Goal: Task Accomplishment & Management: Complete application form

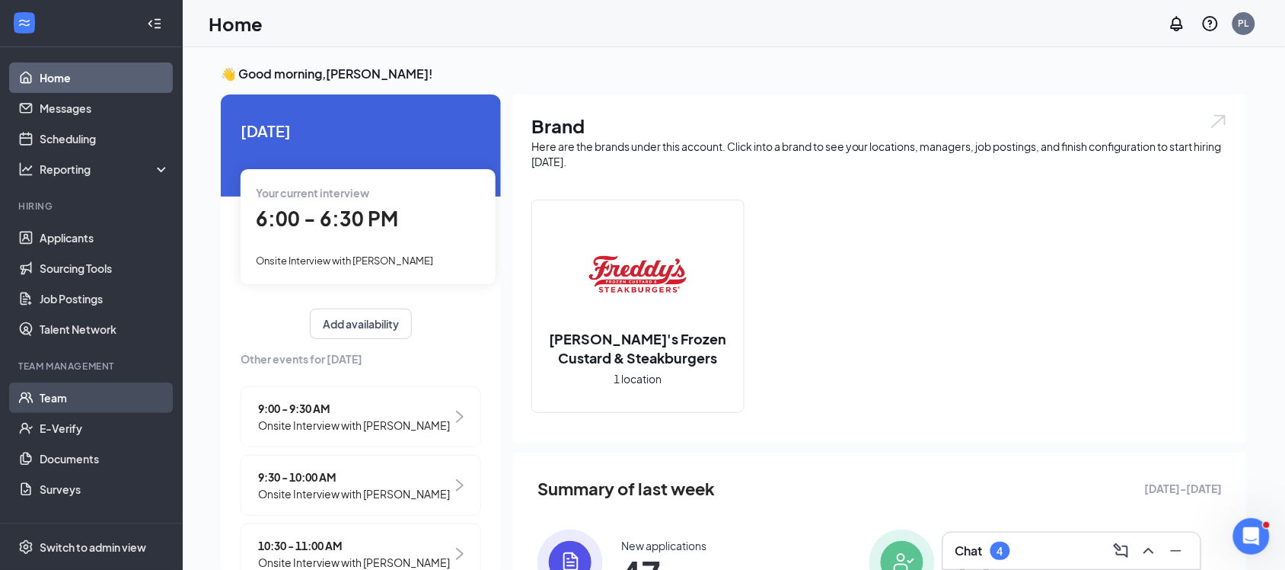
click at [84, 400] on link "Team" at bounding box center [105, 397] width 130 height 30
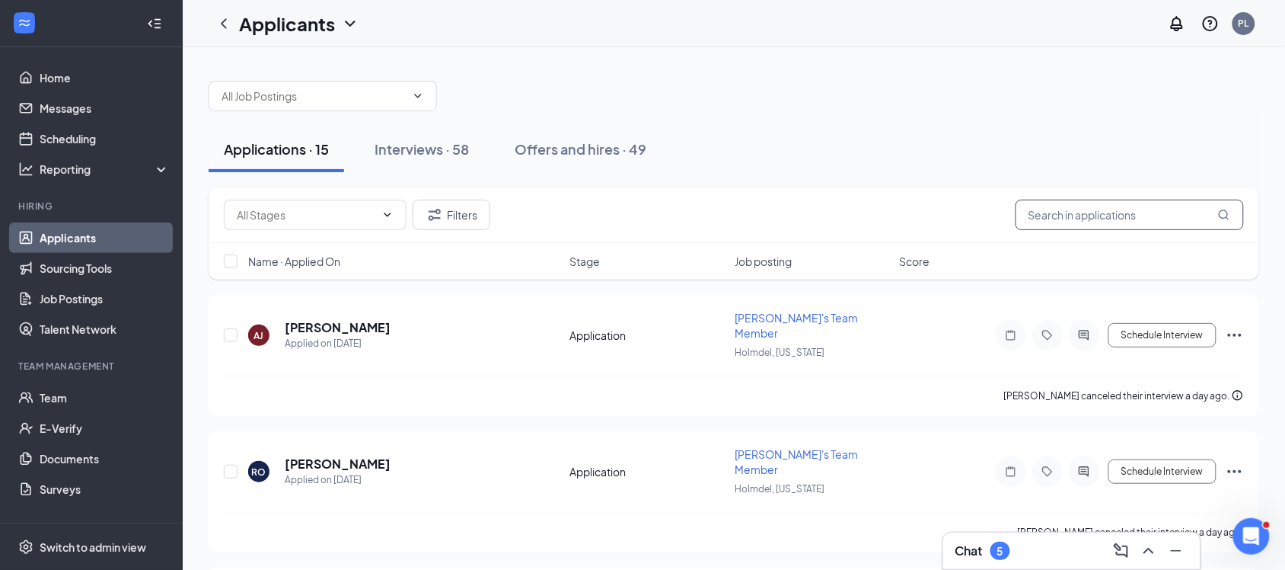
click at [1044, 222] on input "text" at bounding box center [1130, 214] width 228 height 30
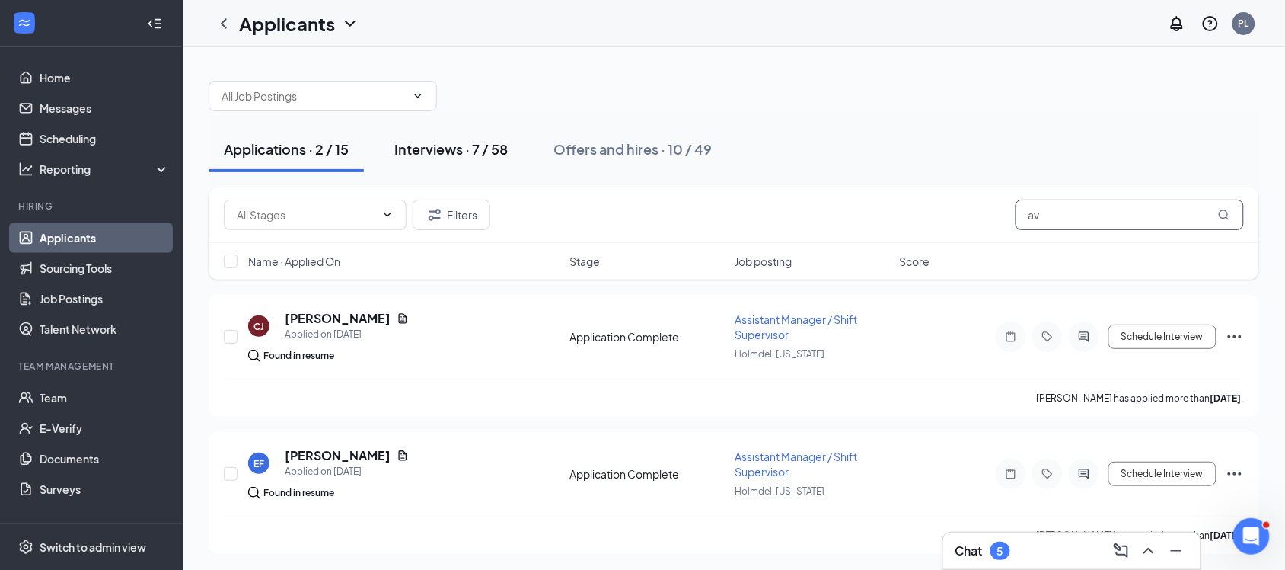
type input "av"
click at [461, 161] on button "Interviews · 7 / 58" at bounding box center [451, 149] width 144 height 46
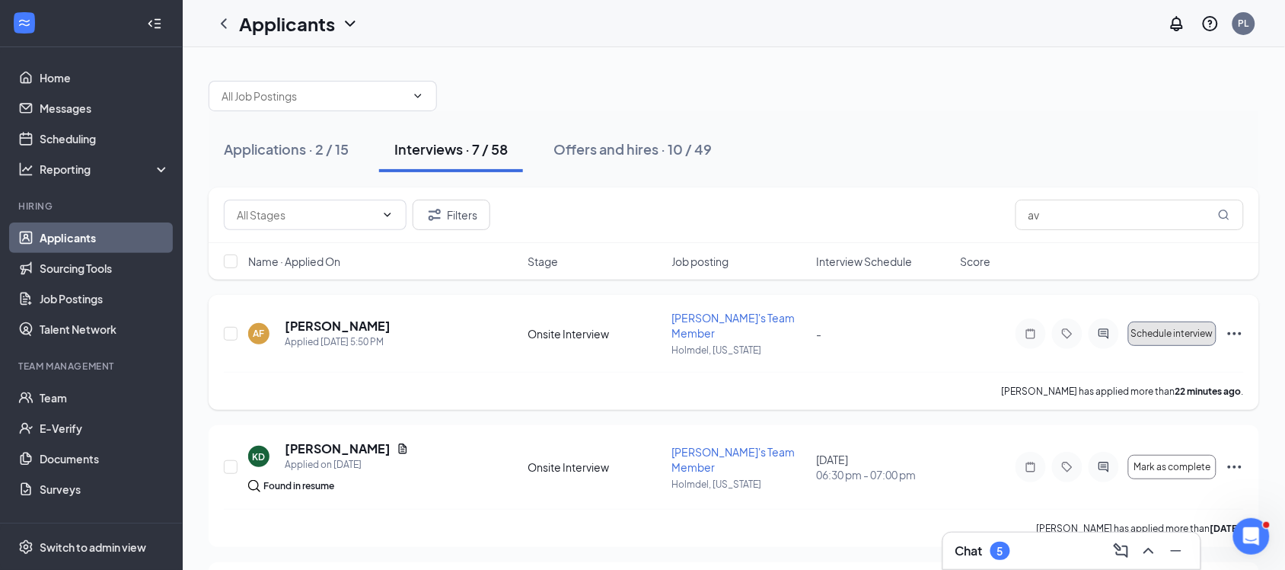
click at [1214, 333] on button "Schedule interview" at bounding box center [1172, 333] width 88 height 24
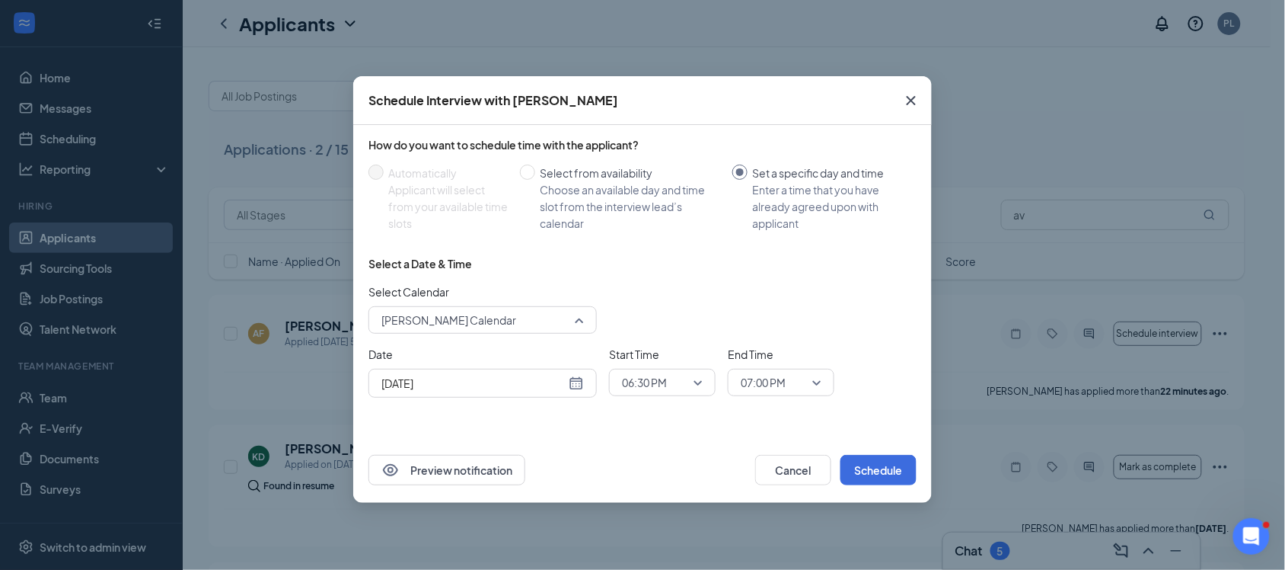
click at [543, 324] on span "Peter Labib's Calendar" at bounding box center [475, 319] width 189 height 23
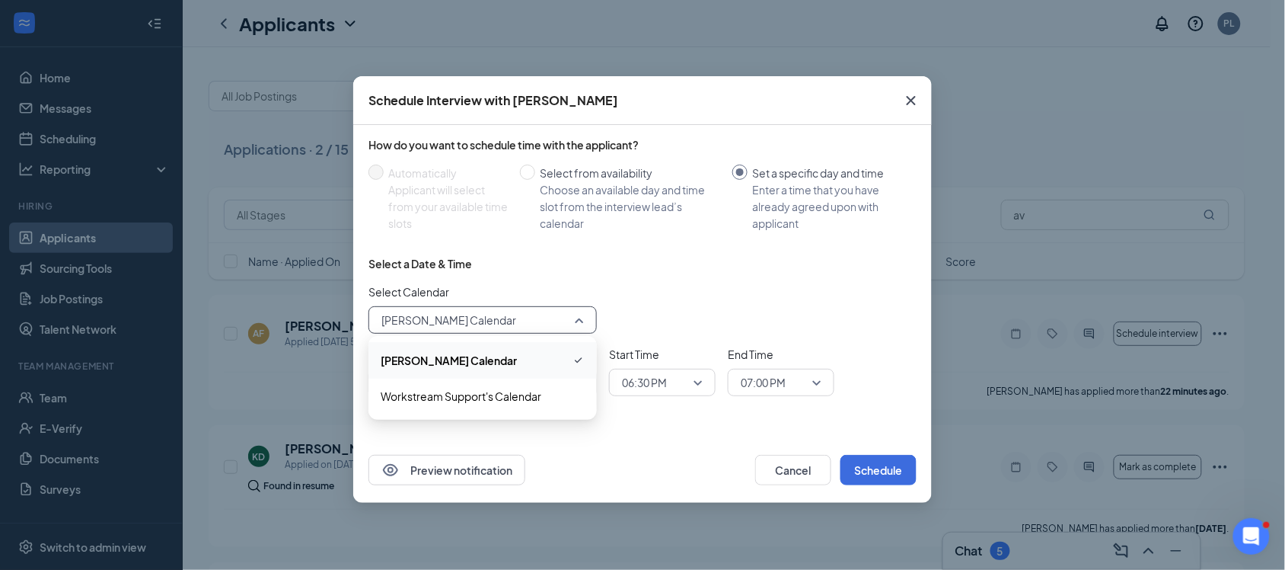
click at [656, 305] on div "Select Calendar Peter Labib's Calendar 186489 204058 Peter Labib's Calendar Wor…" at bounding box center [643, 308] width 548 height 50
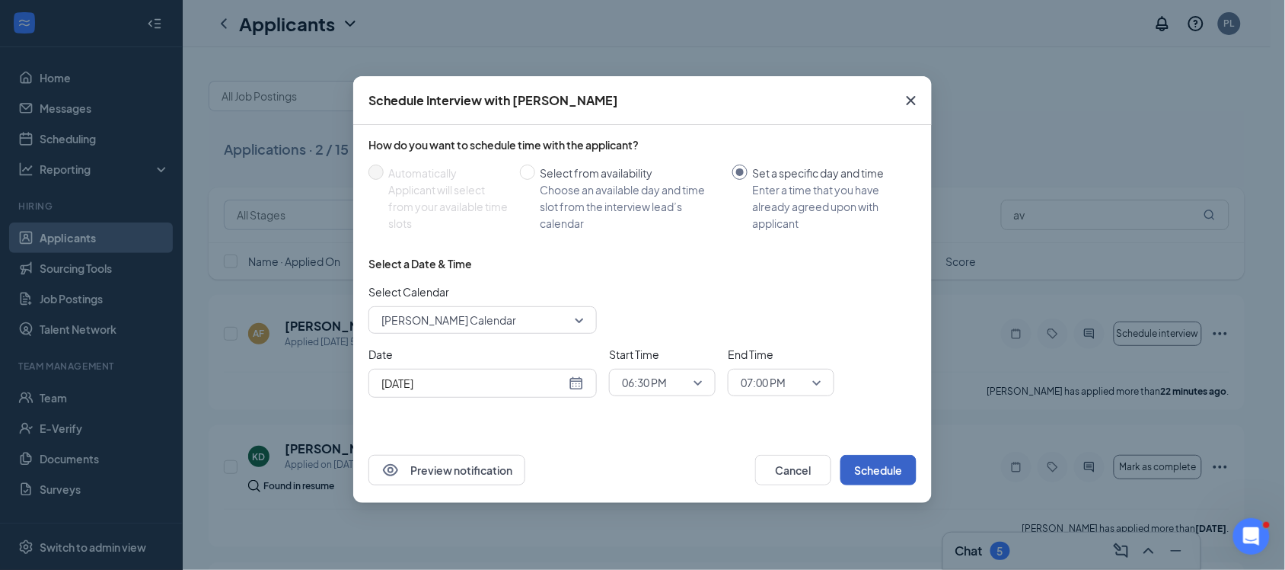
click at [857, 467] on button "Schedule" at bounding box center [879, 470] width 76 height 30
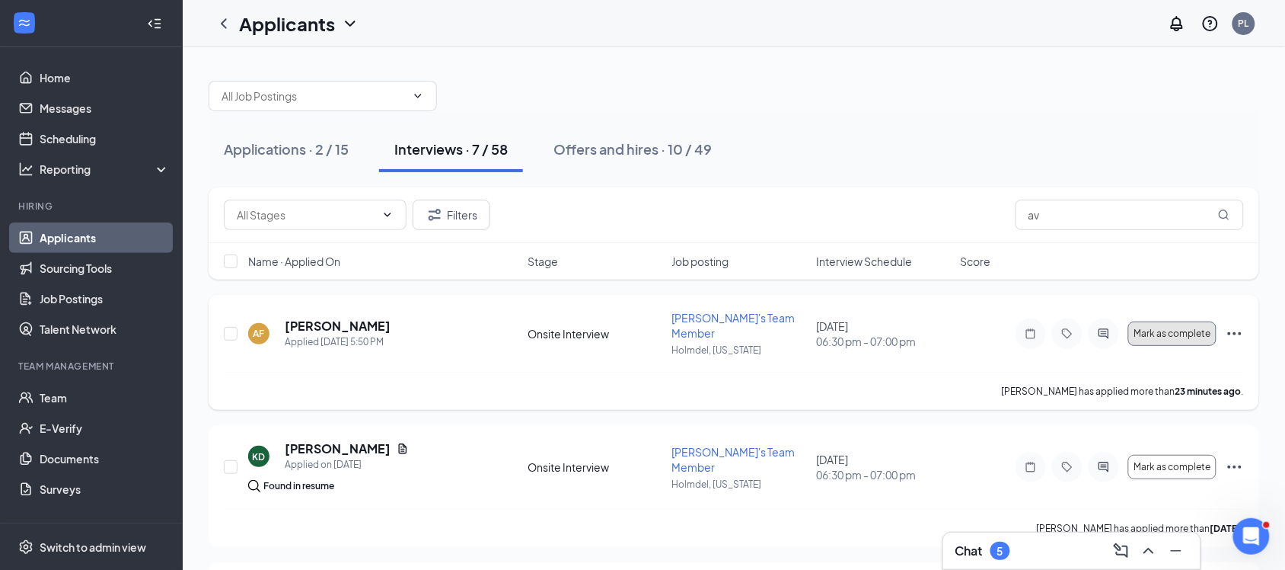
click at [1185, 328] on span "Mark as complete" at bounding box center [1172, 333] width 77 height 11
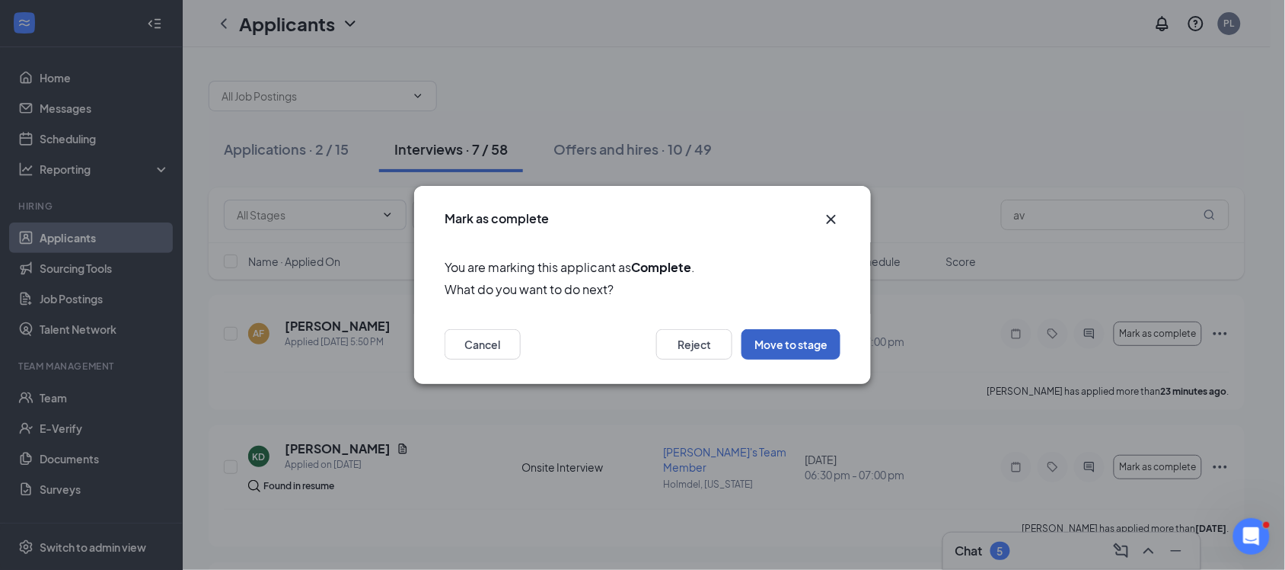
click at [799, 344] on button "Move to stage" at bounding box center [791, 344] width 99 height 30
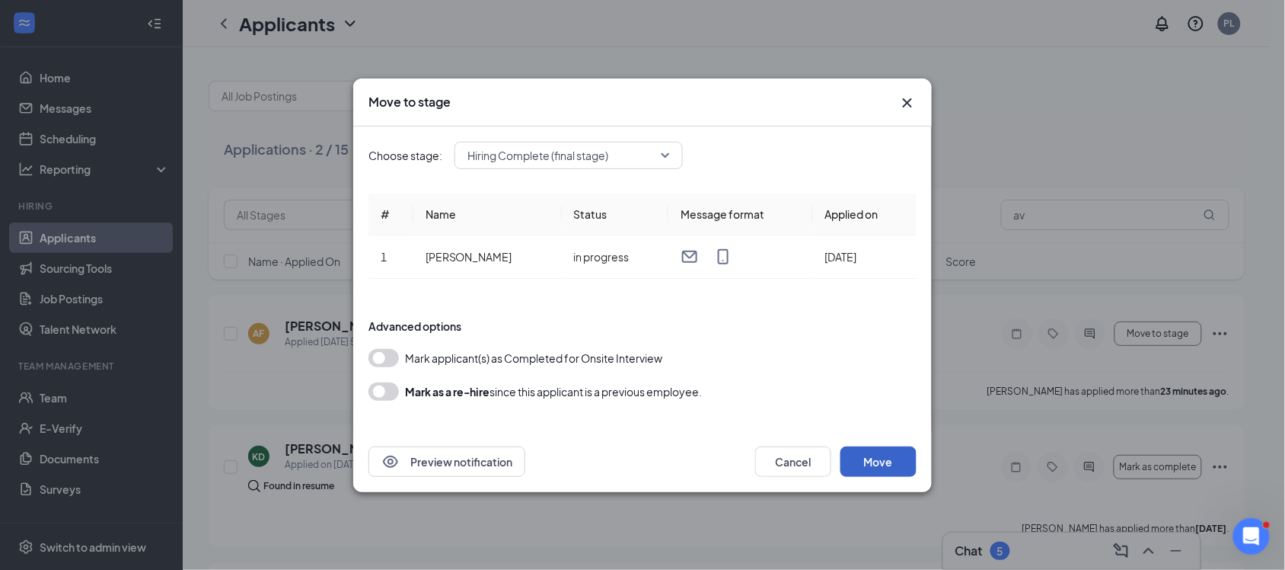
click at [889, 459] on button "Move" at bounding box center [879, 461] width 76 height 30
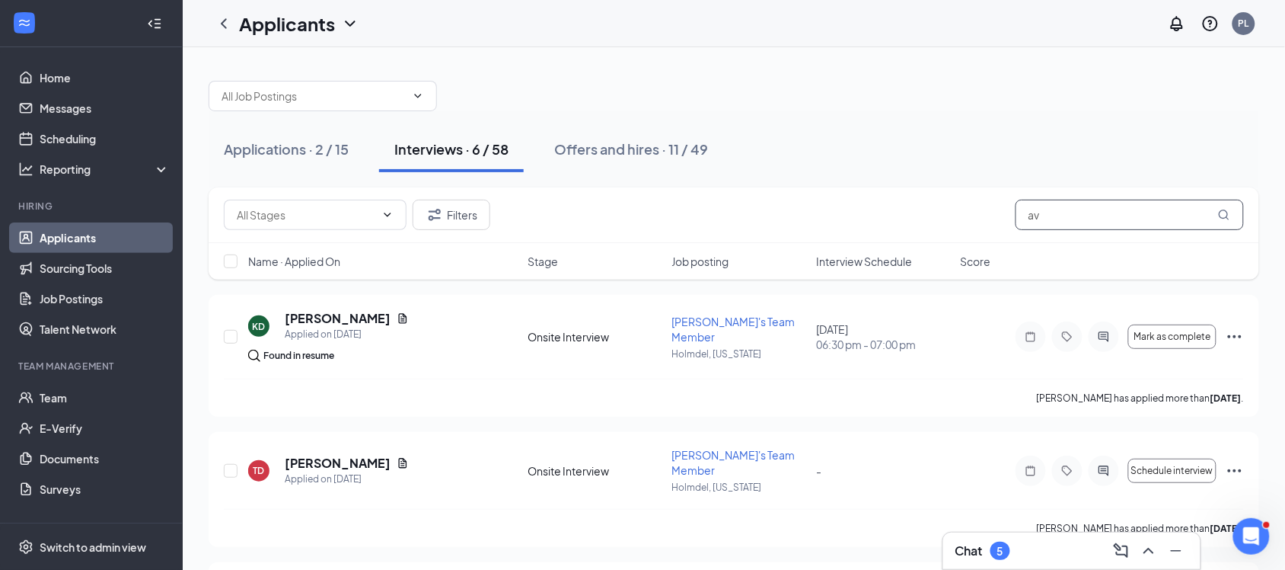
click at [1071, 219] on input "av" at bounding box center [1130, 214] width 228 height 30
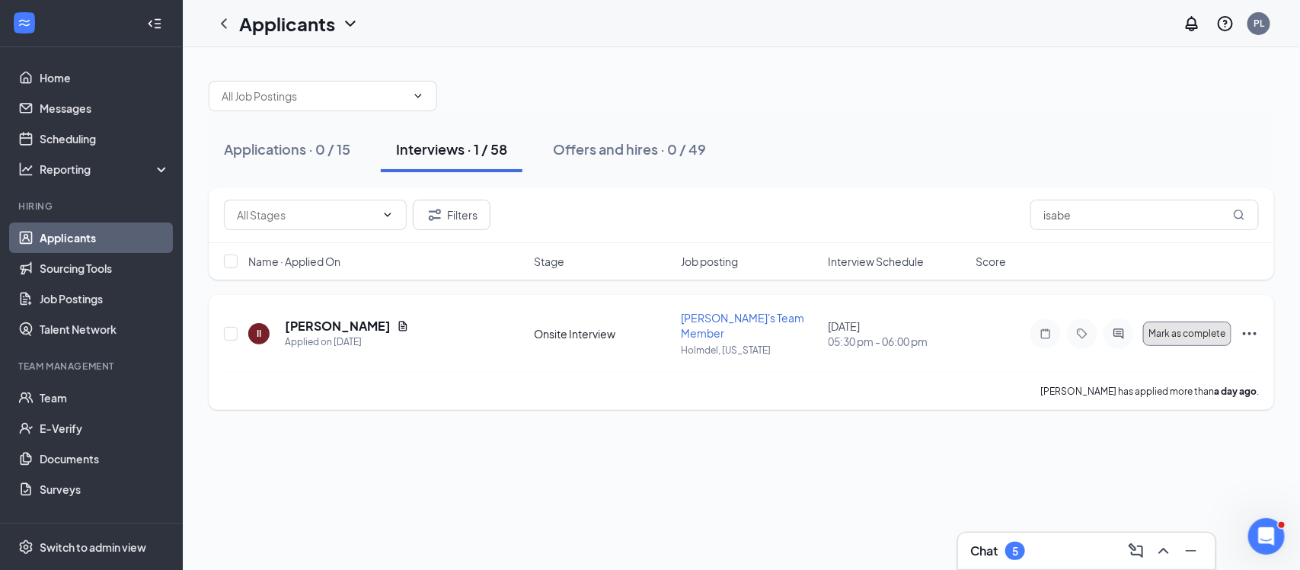
click at [1188, 329] on span "Mark as complete" at bounding box center [1186, 333] width 77 height 11
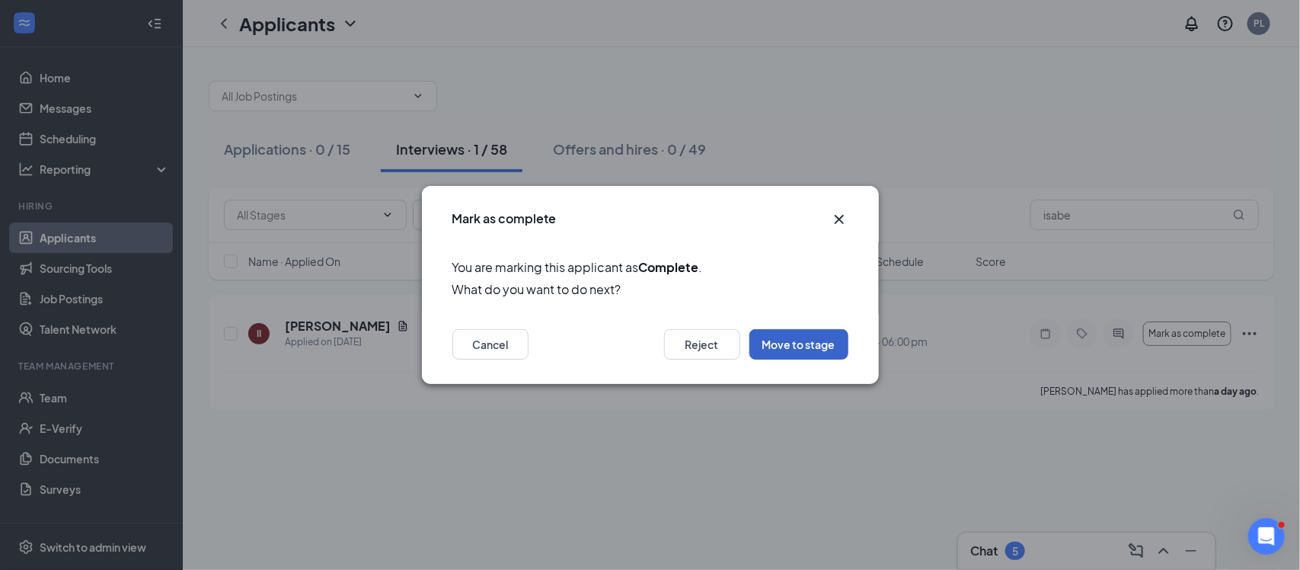
click at [789, 345] on button "Move to stage" at bounding box center [798, 344] width 99 height 30
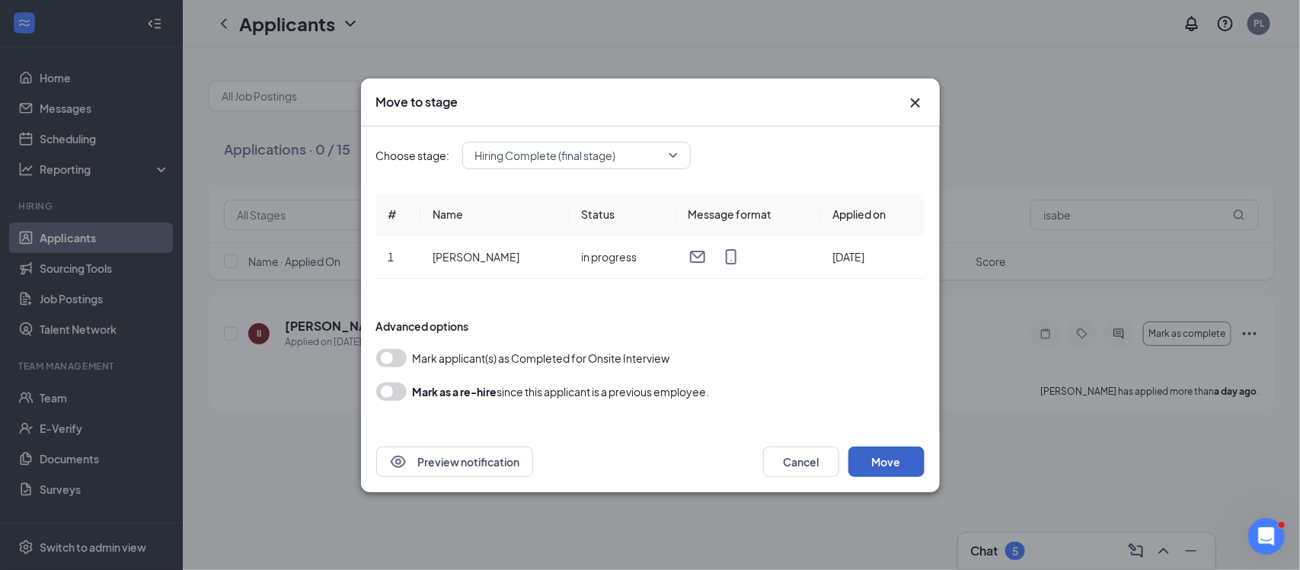
click at [889, 451] on button "Move" at bounding box center [886, 461] width 76 height 30
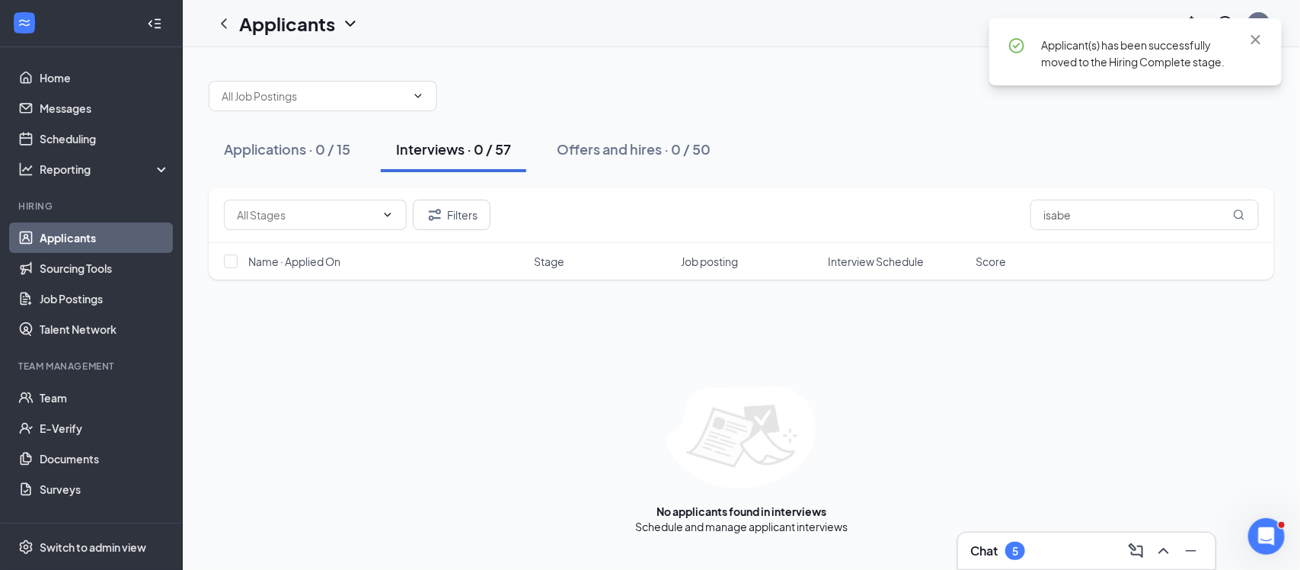
click at [1132, 230] on div "Filters isabe" at bounding box center [741, 214] width 1035 height 30
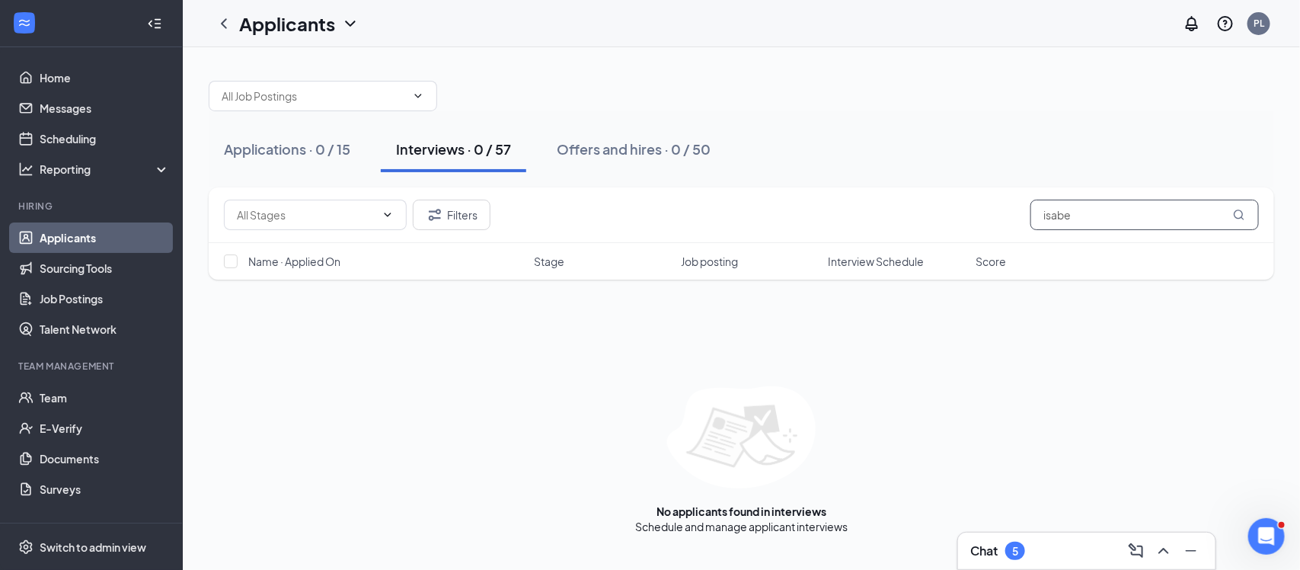
click at [1131, 218] on input "isabe" at bounding box center [1144, 214] width 228 height 30
type input "i"
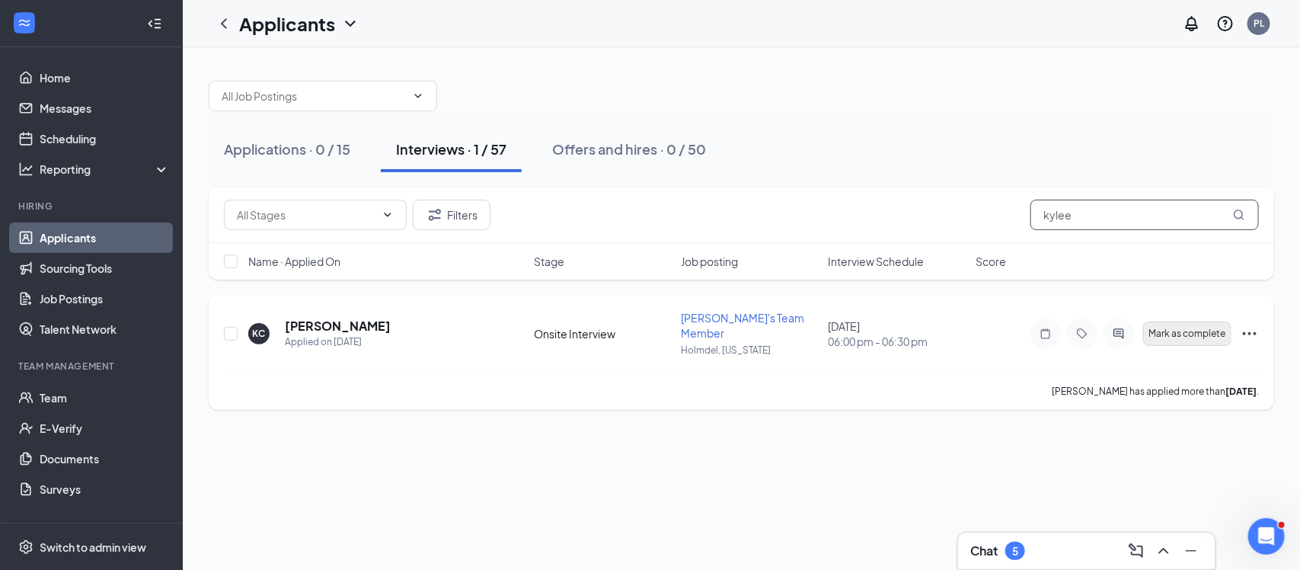
type input "kylee"
click at [1173, 337] on button "Mark as complete" at bounding box center [1187, 333] width 88 height 24
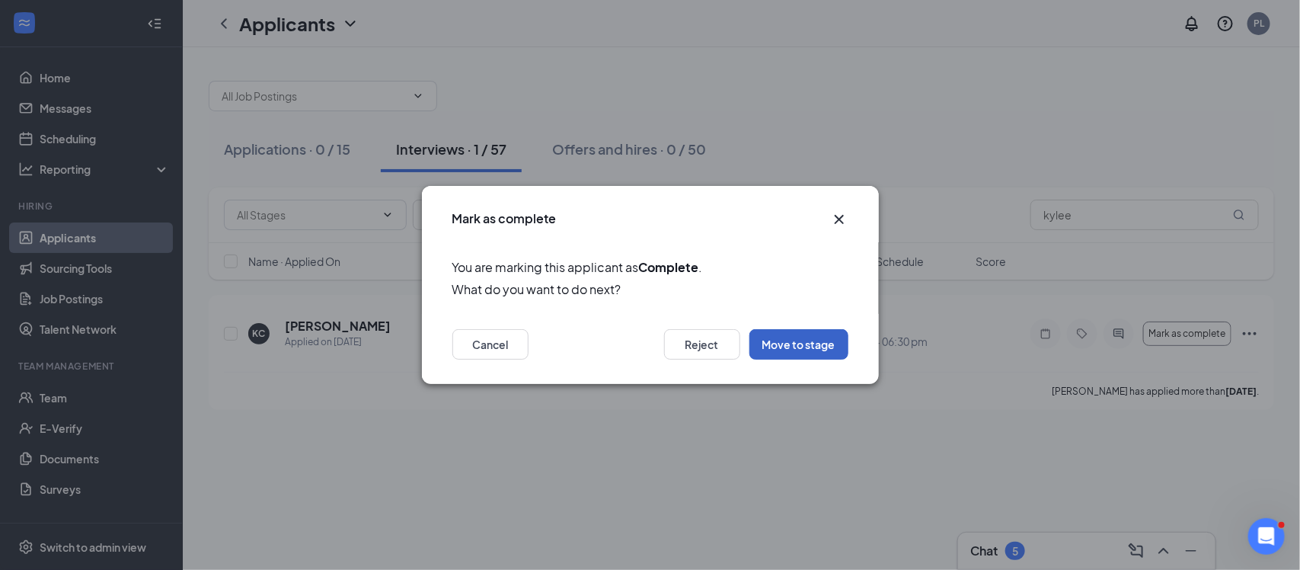
click at [780, 337] on button "Move to stage" at bounding box center [798, 344] width 99 height 30
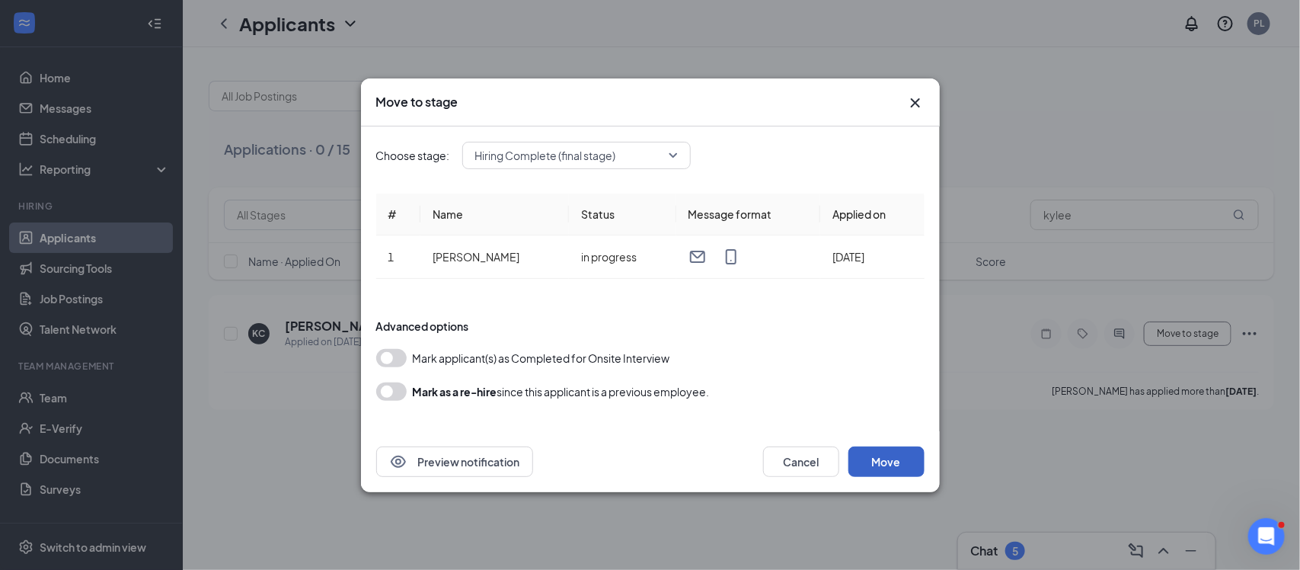
click at [880, 457] on button "Move" at bounding box center [886, 461] width 76 height 30
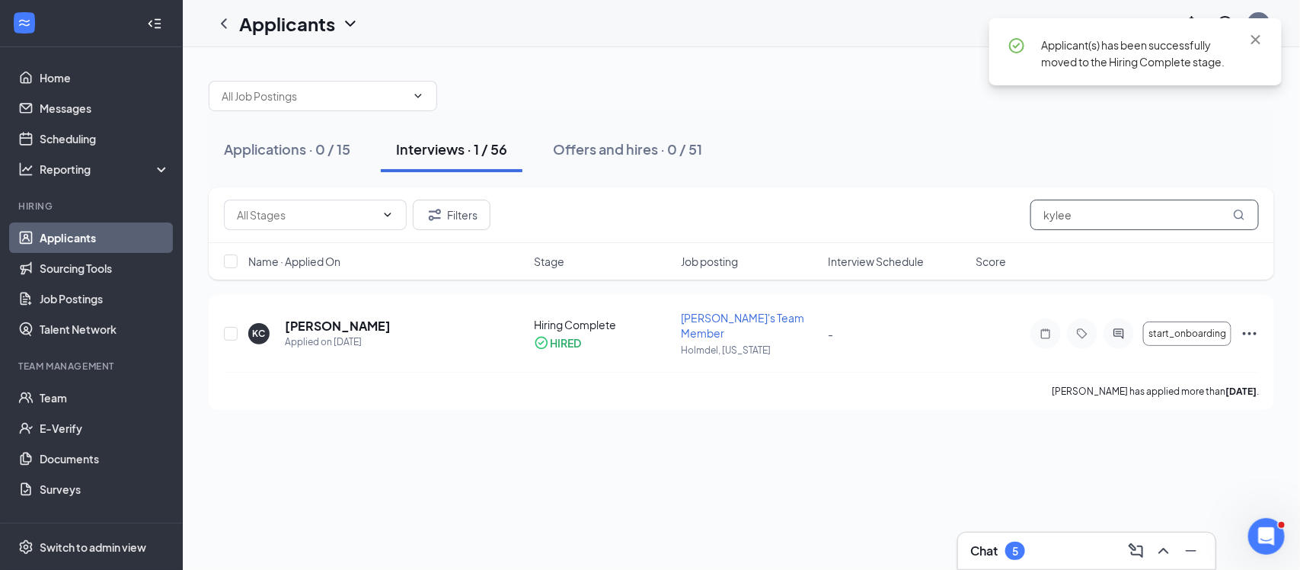
click at [1151, 214] on input "kylee" at bounding box center [1144, 214] width 228 height 30
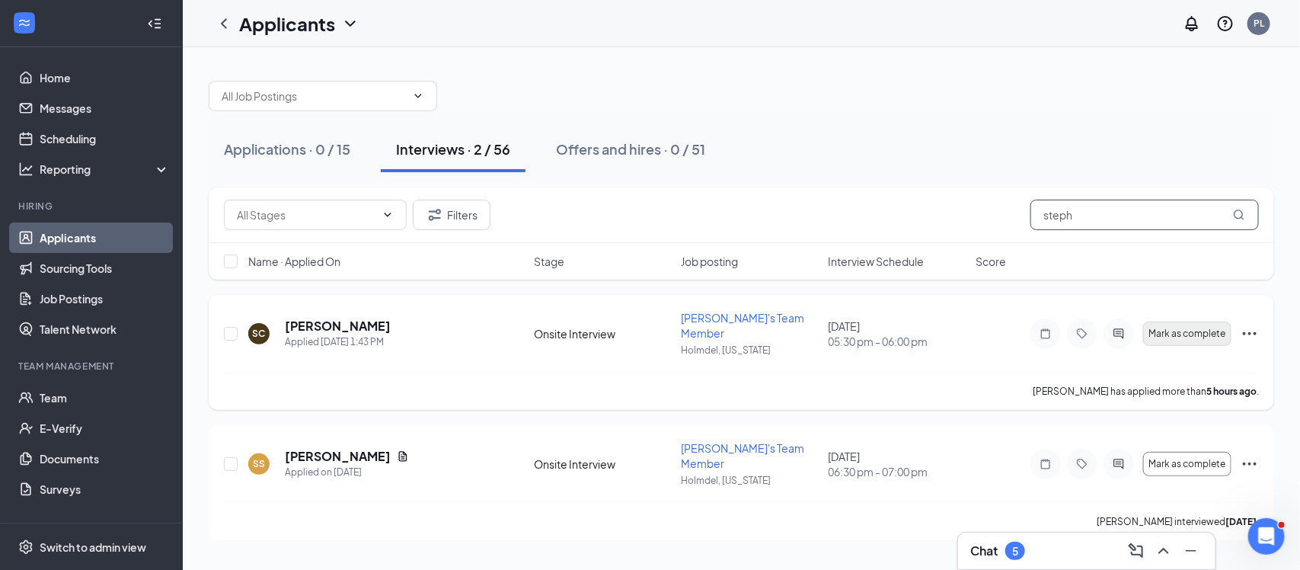
type input "steph"
click at [1190, 335] on button "Mark as complete" at bounding box center [1187, 333] width 88 height 24
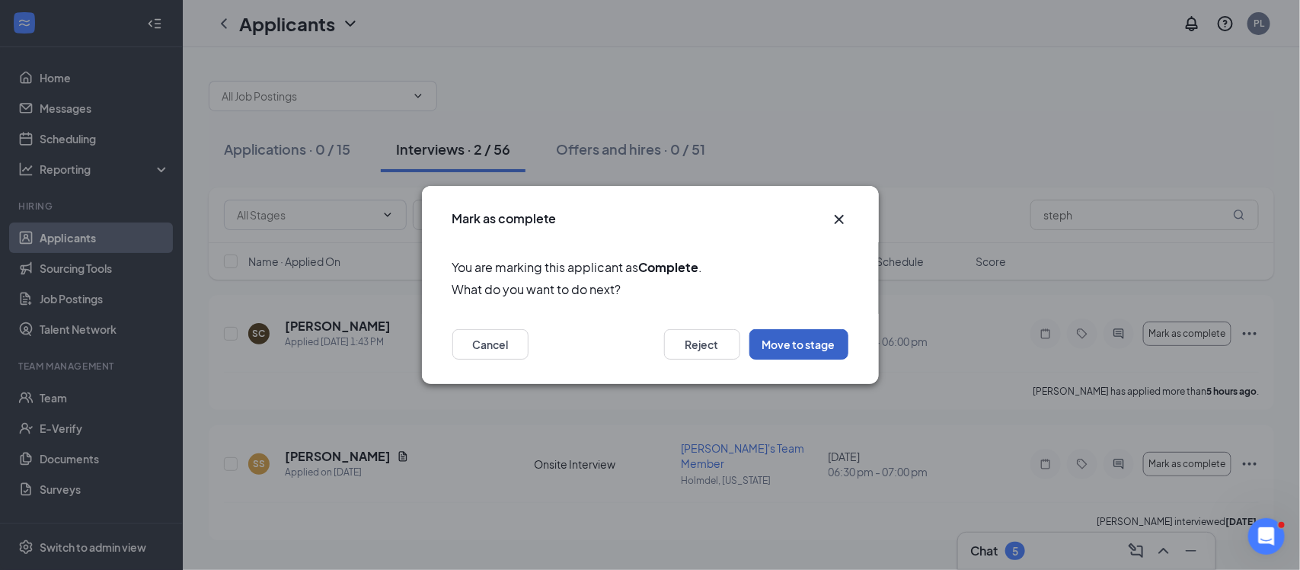
click at [759, 348] on button "Move to stage" at bounding box center [798, 344] width 99 height 30
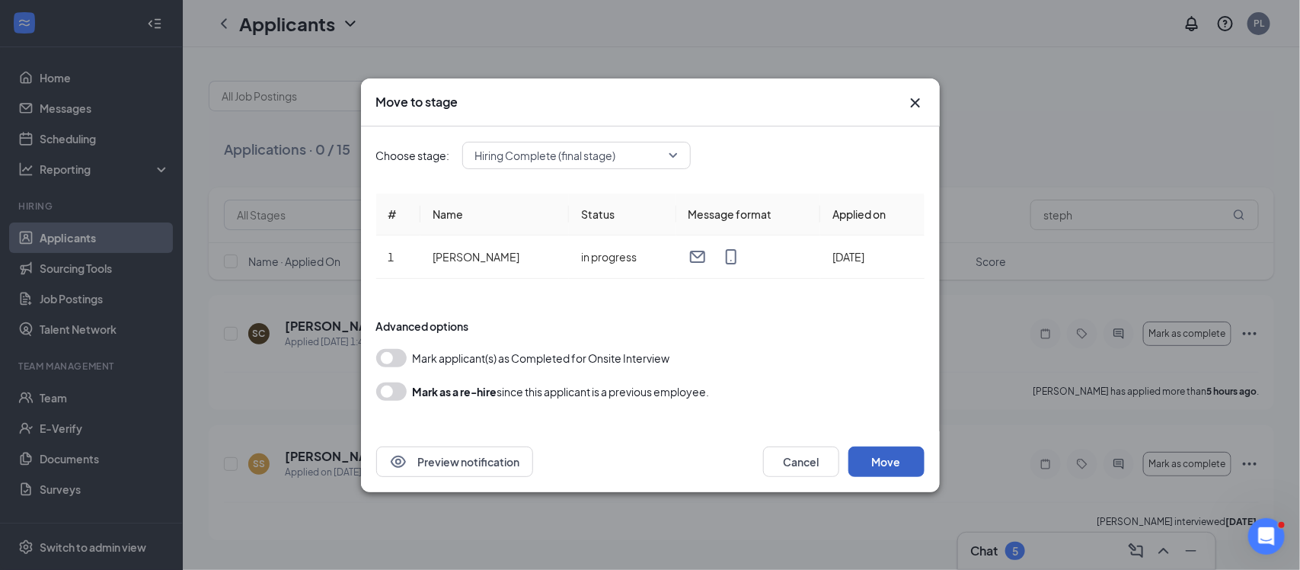
click at [896, 450] on button "Move" at bounding box center [886, 461] width 76 height 30
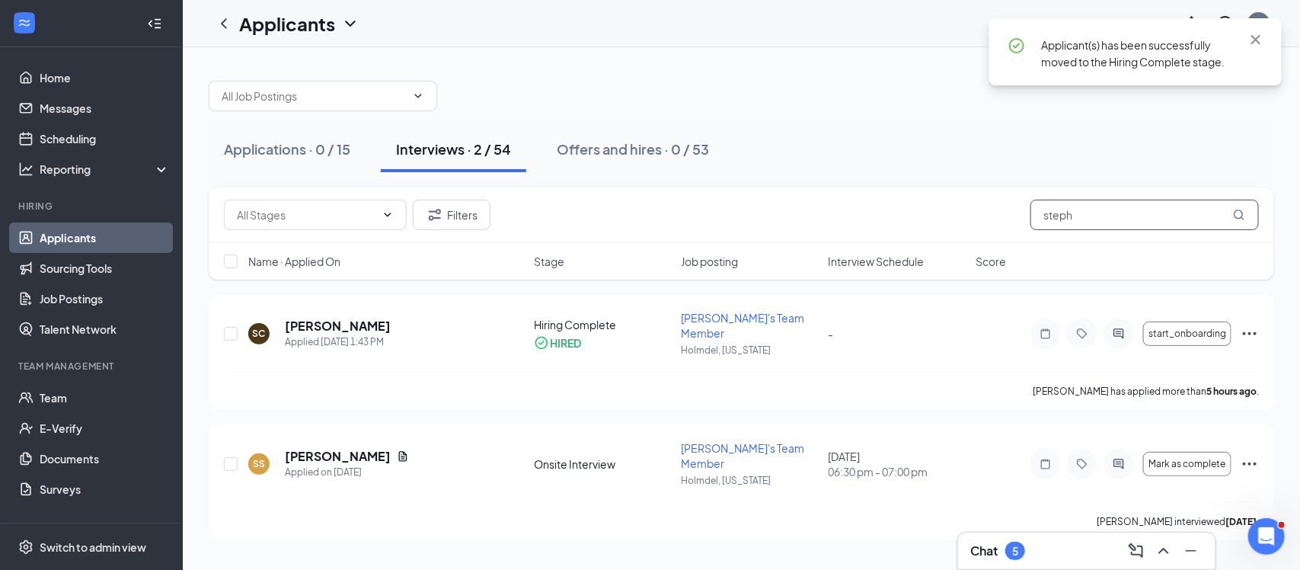
click at [1121, 204] on input "steph" at bounding box center [1144, 214] width 228 height 30
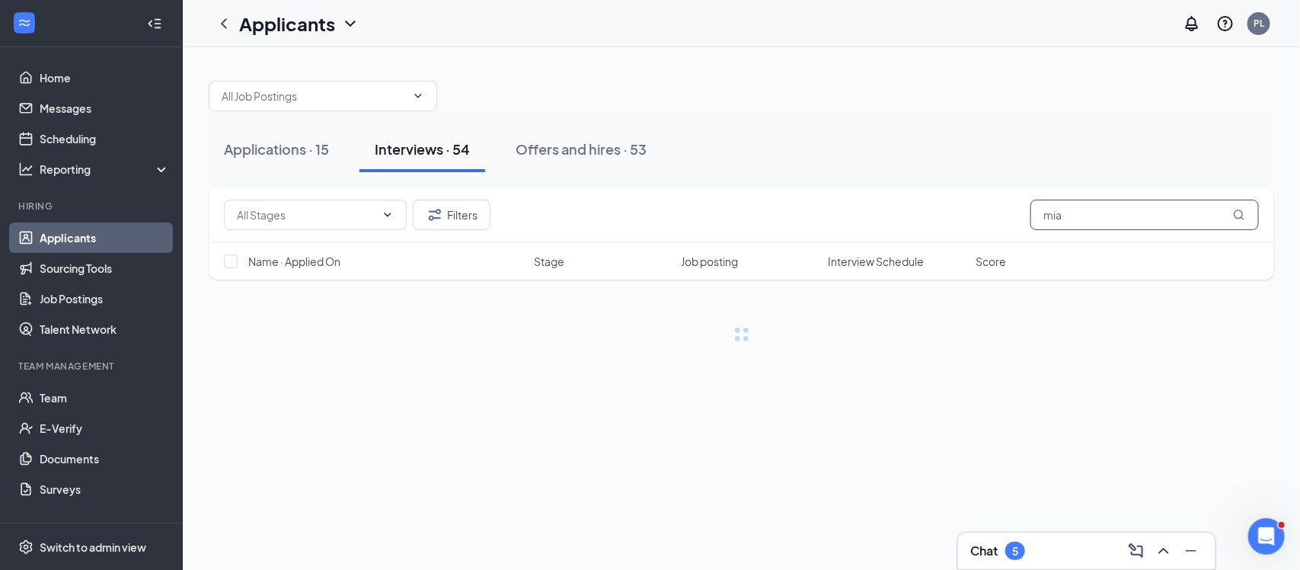
type input "mia"
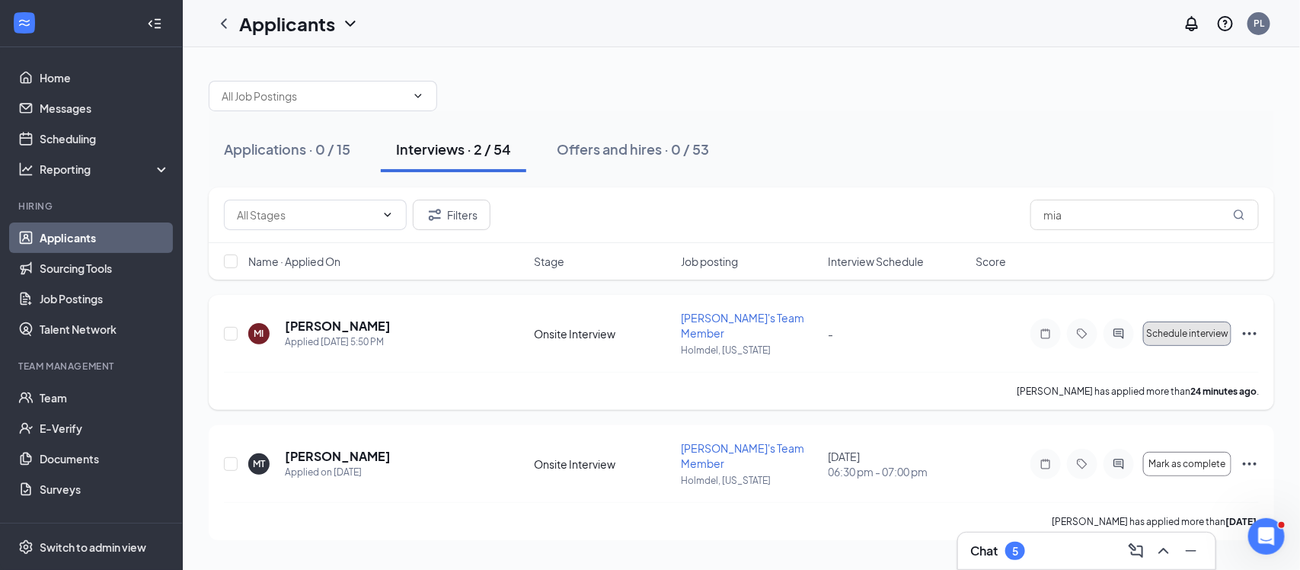
click at [1201, 321] on button "Schedule interview" at bounding box center [1187, 333] width 88 height 24
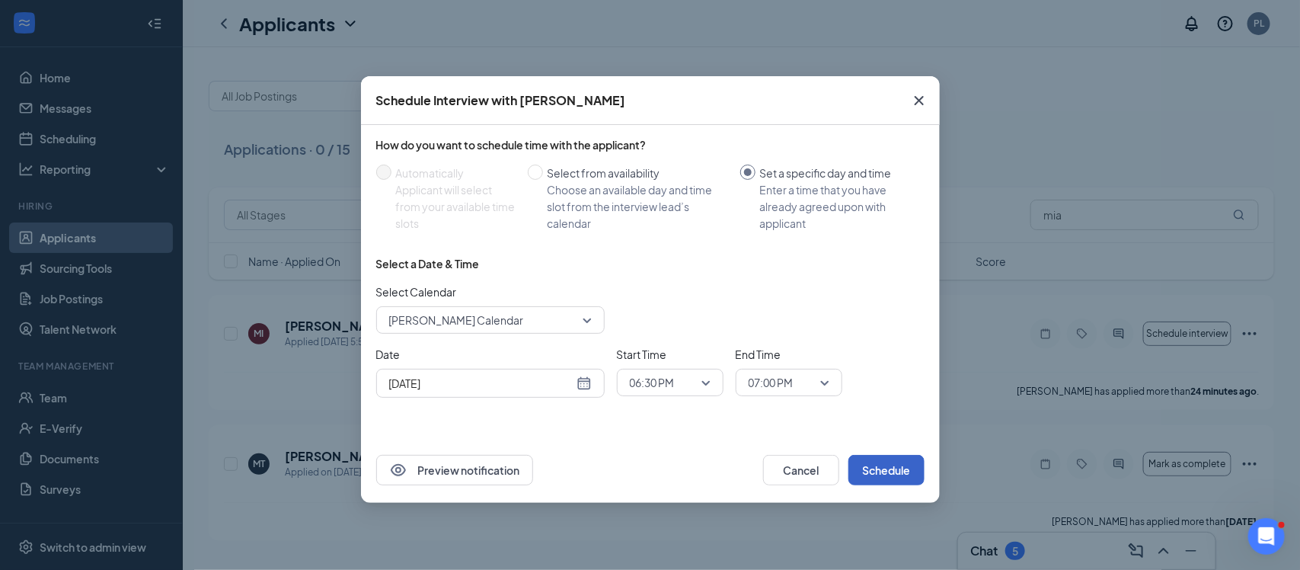
click at [899, 458] on button "Schedule" at bounding box center [886, 470] width 76 height 30
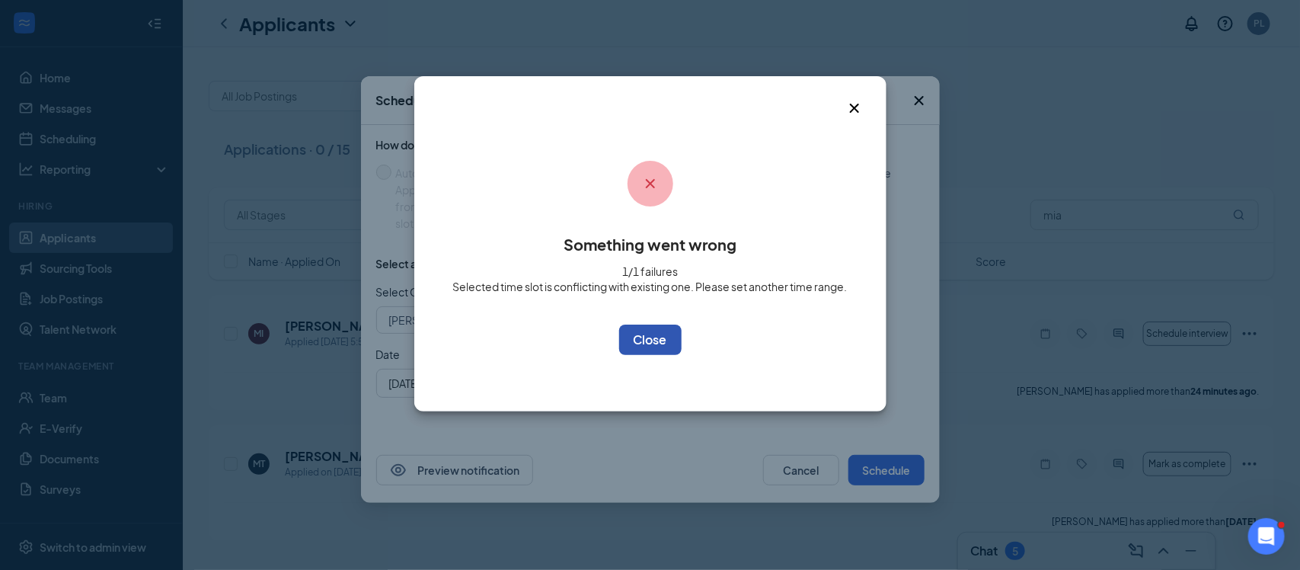
click at [661, 343] on button "OK" at bounding box center [650, 339] width 62 height 30
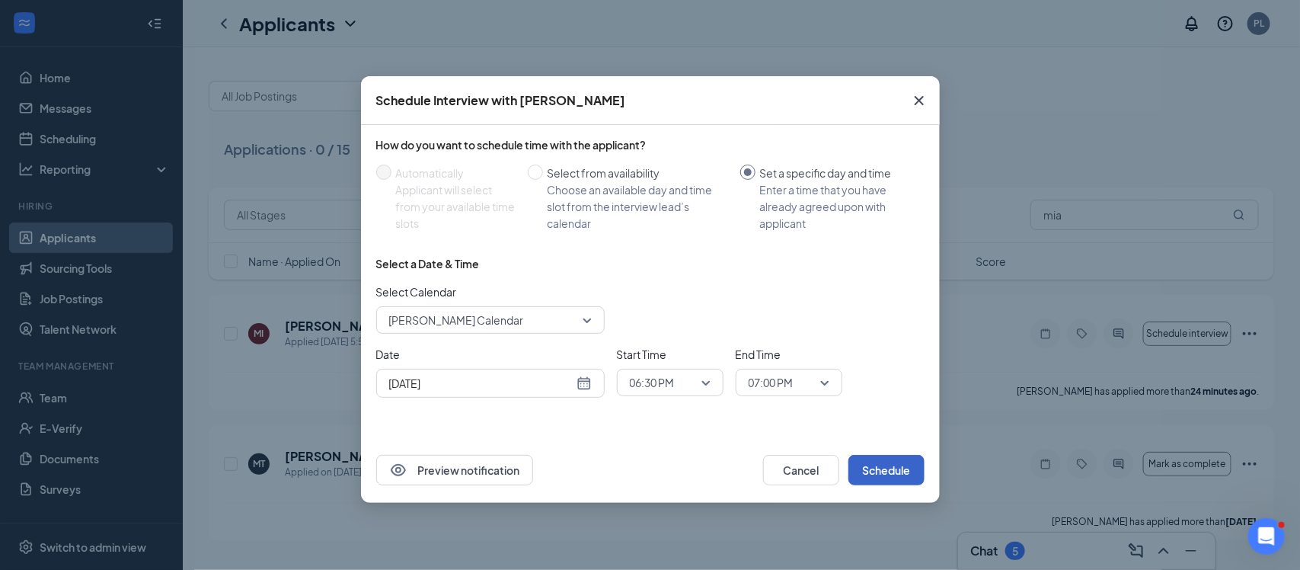
click at [679, 388] on span "06:30 PM" at bounding box center [663, 382] width 67 height 23
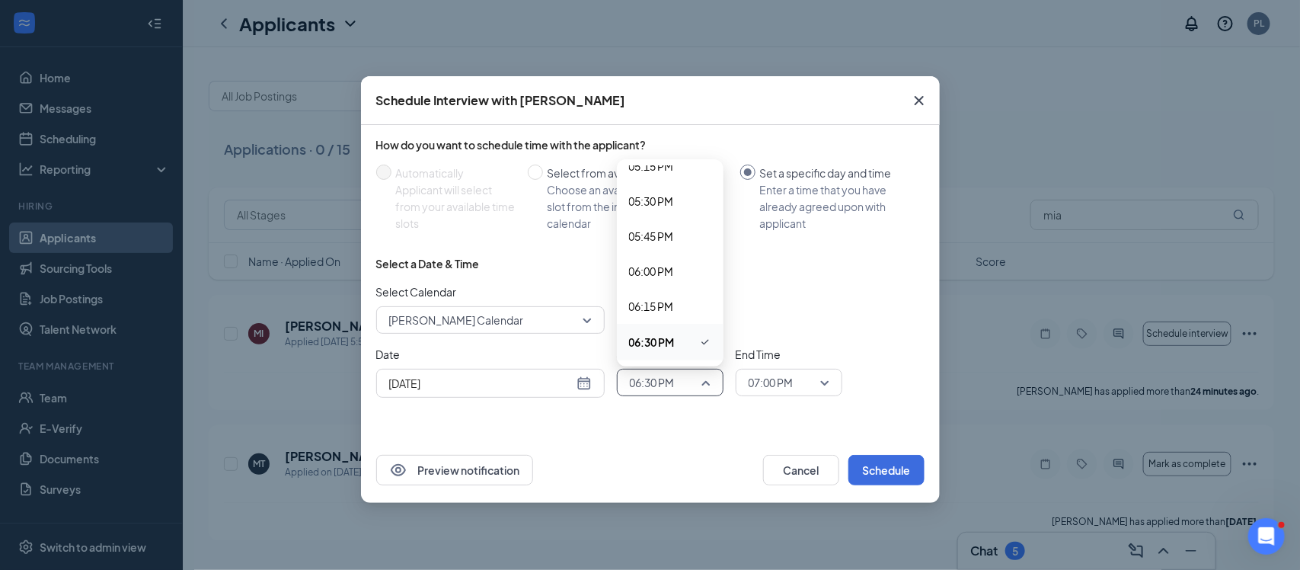
click at [699, 378] on span "06:30 PM" at bounding box center [670, 382] width 81 height 23
click at [697, 374] on span "06:30 PM" at bounding box center [670, 382] width 81 height 23
click at [680, 302] on span "06:15 PM" at bounding box center [670, 306] width 82 height 17
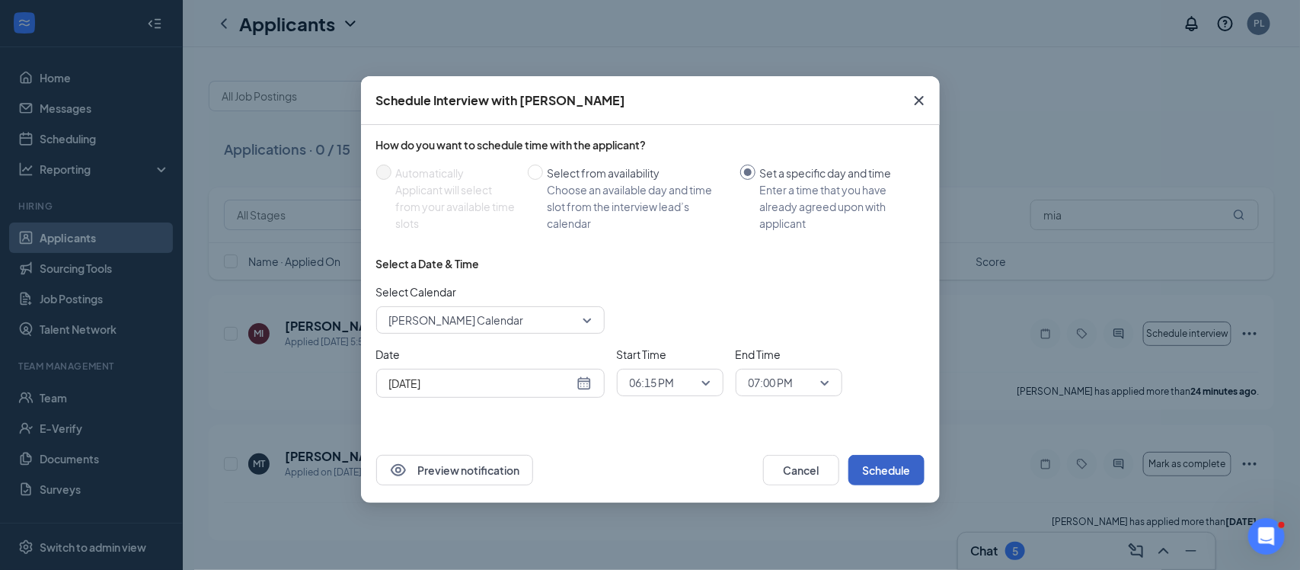
click at [889, 461] on button "Schedule" at bounding box center [886, 470] width 76 height 30
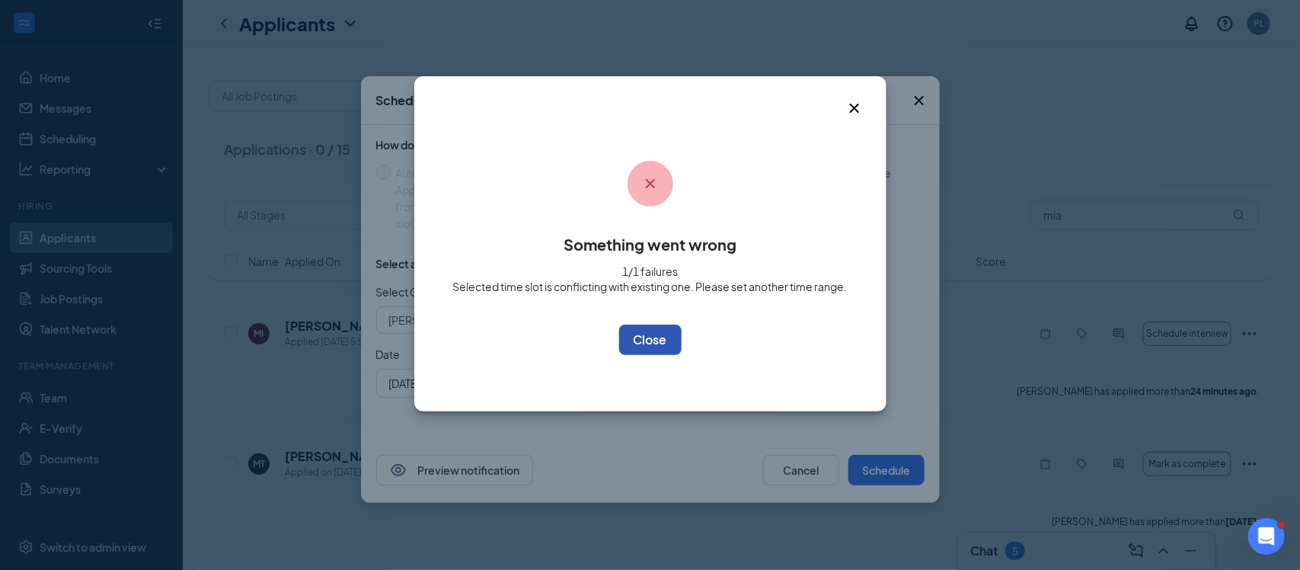
click at [666, 352] on button "OK" at bounding box center [650, 339] width 62 height 30
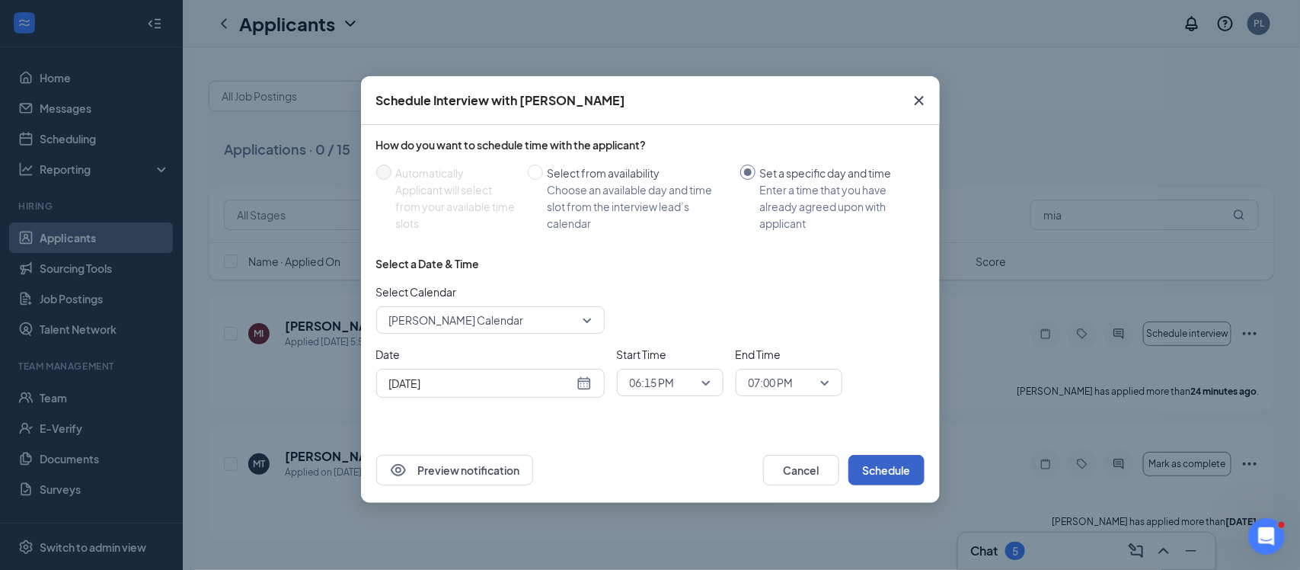
click at [764, 385] on span "07:00 PM" at bounding box center [770, 382] width 45 height 23
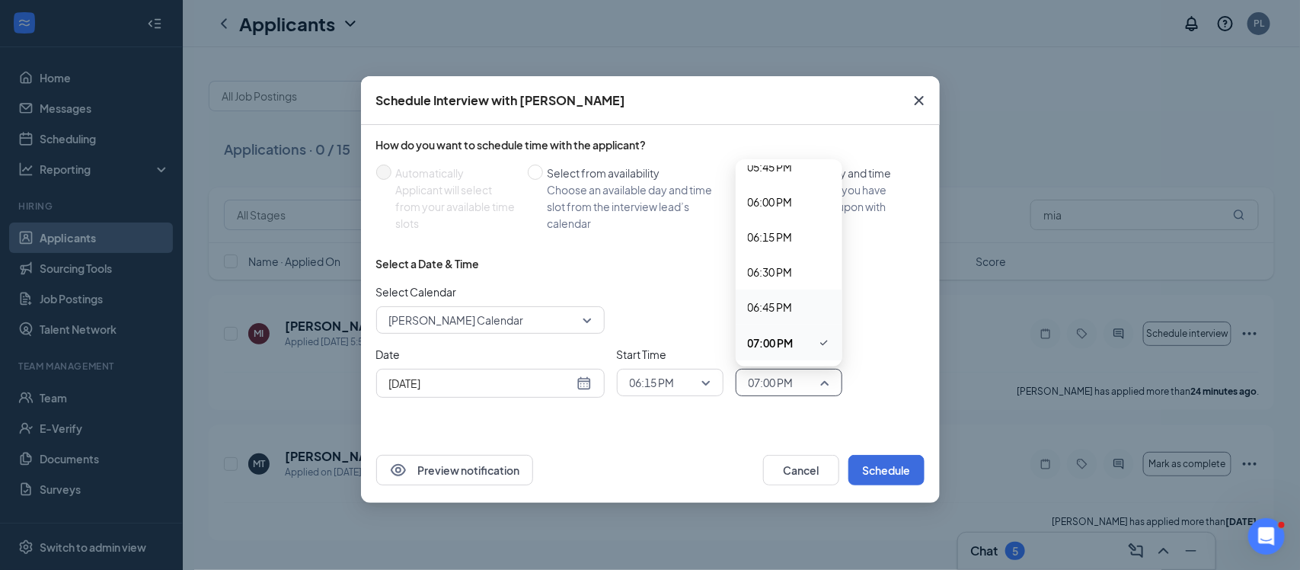
click at [778, 294] on div "06:45 PM" at bounding box center [789, 306] width 107 height 35
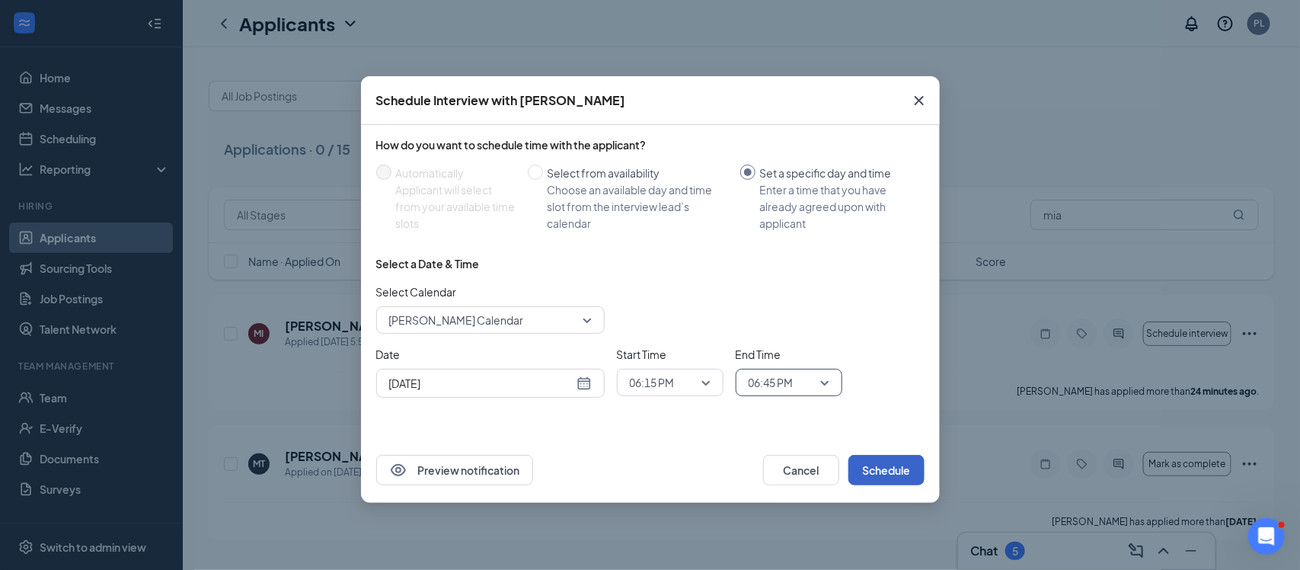
click at [873, 461] on button "Schedule" at bounding box center [886, 470] width 76 height 30
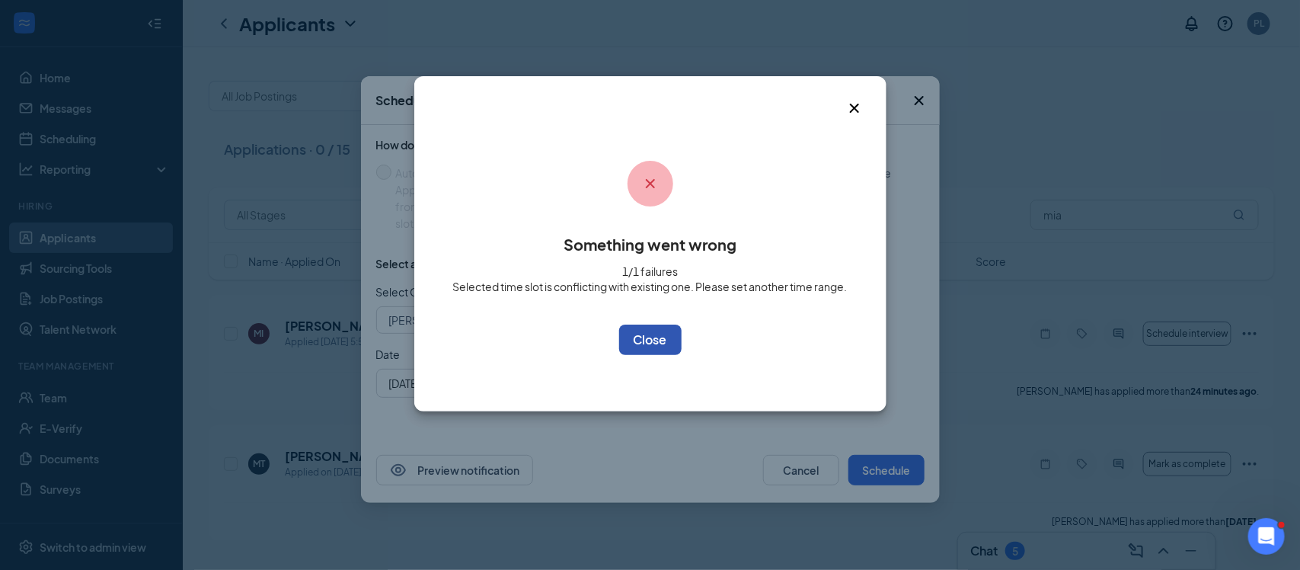
click at [647, 344] on button "OK" at bounding box center [650, 339] width 62 height 30
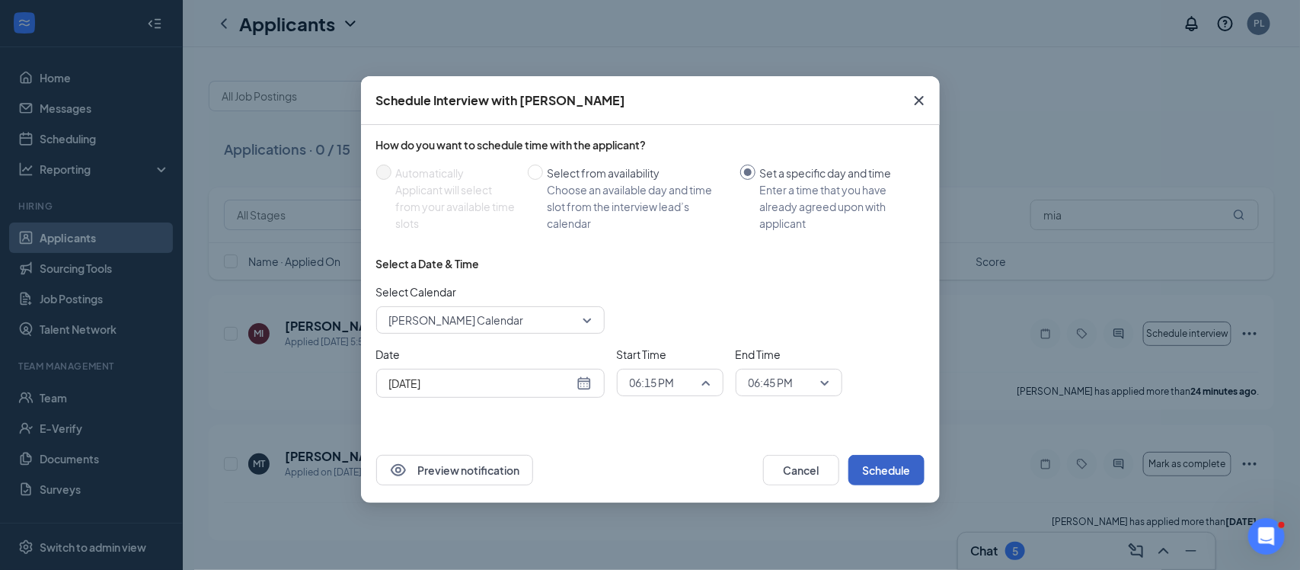
click at [641, 389] on span "06:15 PM" at bounding box center [652, 382] width 45 height 23
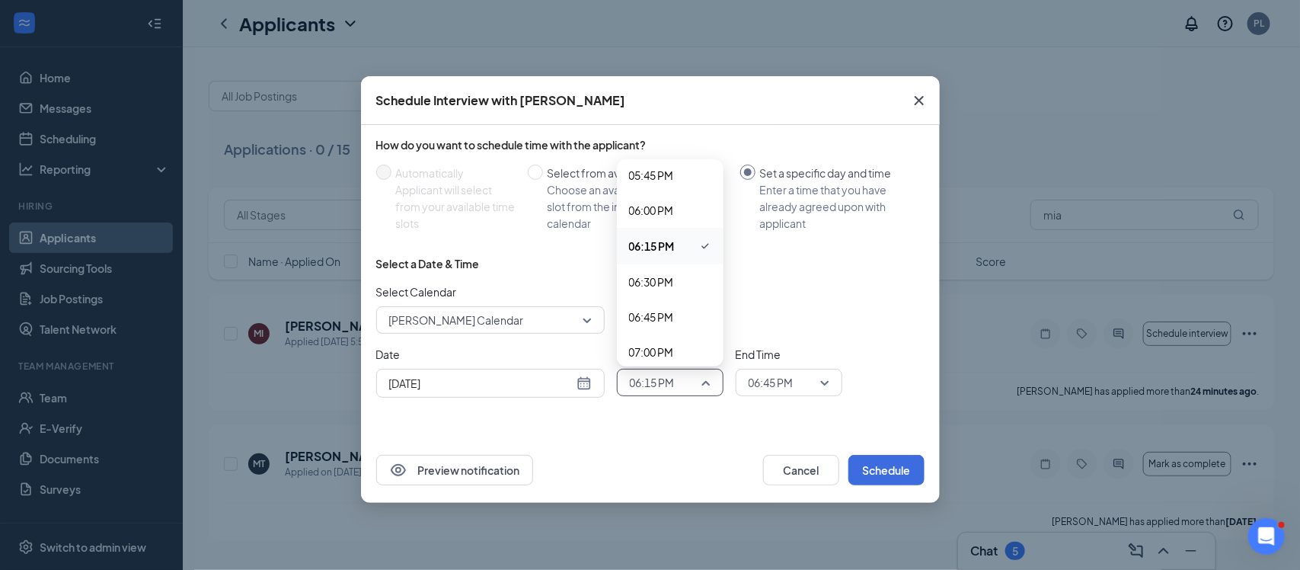
scroll to position [2495, 0]
click at [655, 345] on span "07:00 PM" at bounding box center [651, 351] width 45 height 17
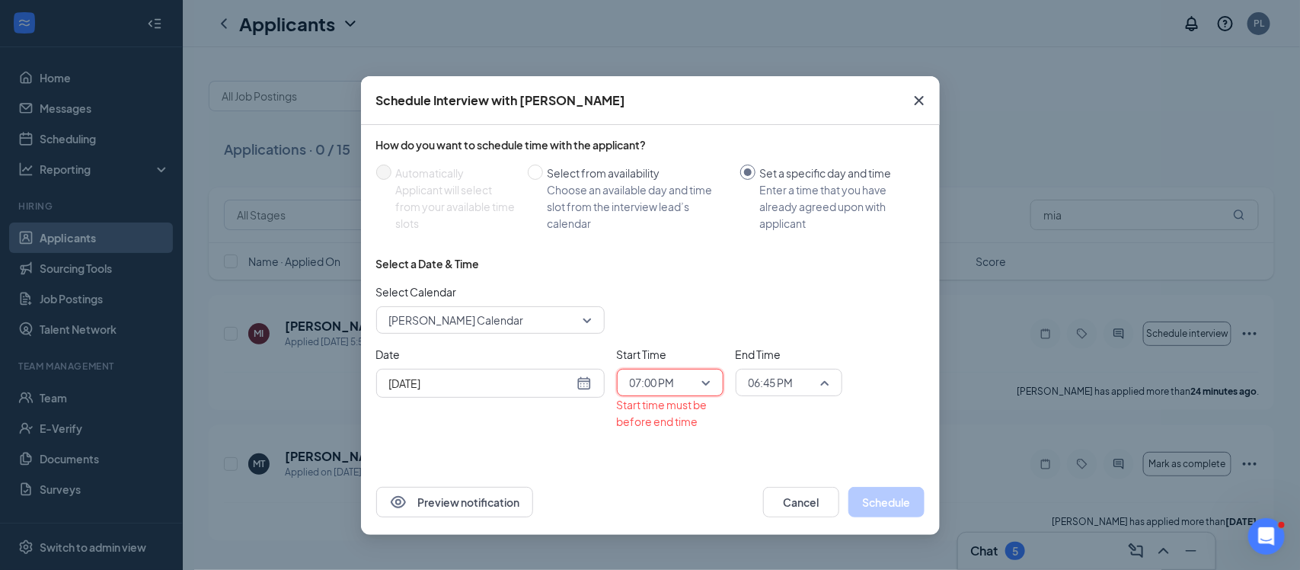
click at [767, 386] on span "06:45 PM" at bounding box center [770, 382] width 45 height 23
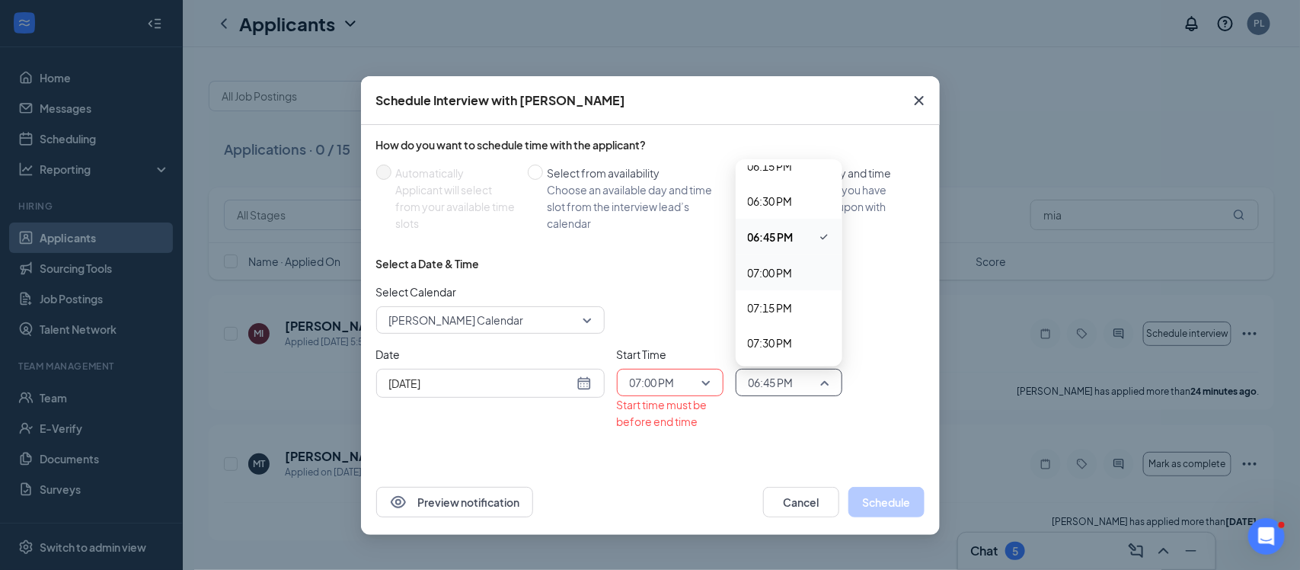
scroll to position [2574, 0]
click at [773, 306] on span "07:15 PM" at bounding box center [770, 306] width 45 height 17
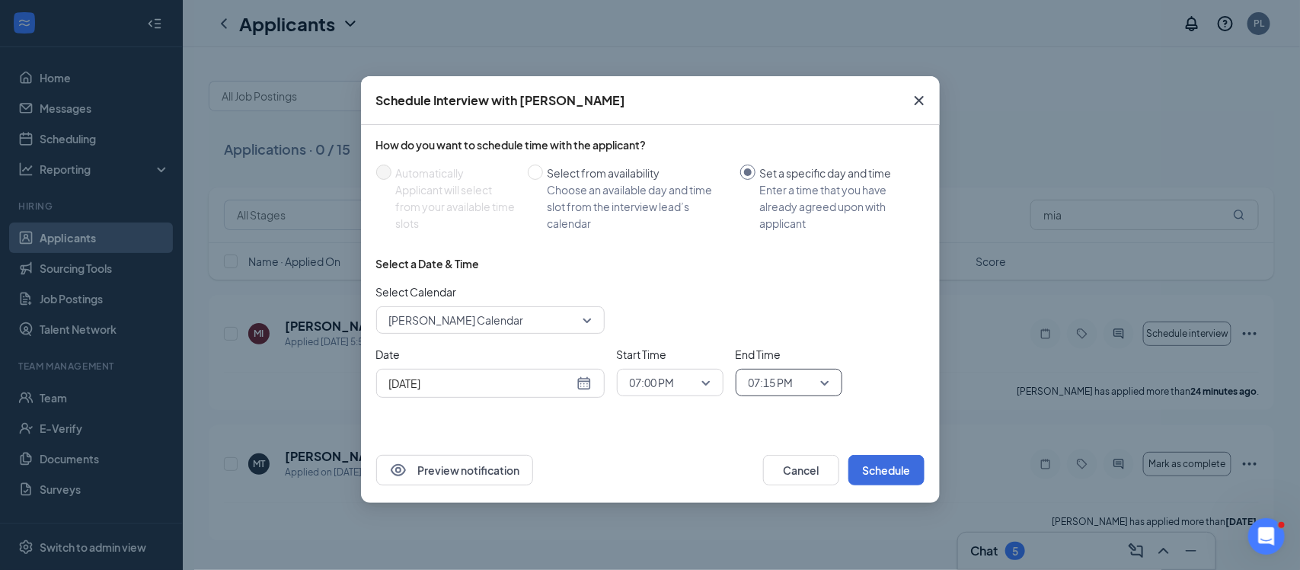
click at [855, 424] on div "How do you want to schedule time with the applicant? Automatically Applicant wi…" at bounding box center [650, 281] width 579 height 312
click at [880, 466] on button "Schedule" at bounding box center [886, 470] width 76 height 30
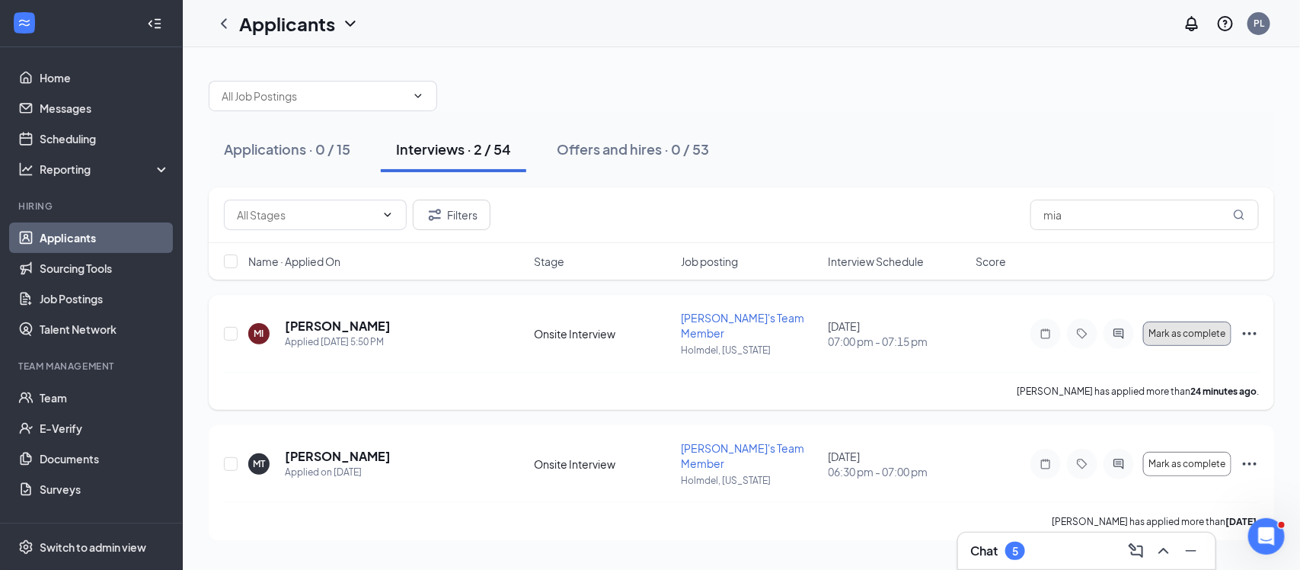
click at [1199, 328] on span "Mark as complete" at bounding box center [1186, 333] width 77 height 11
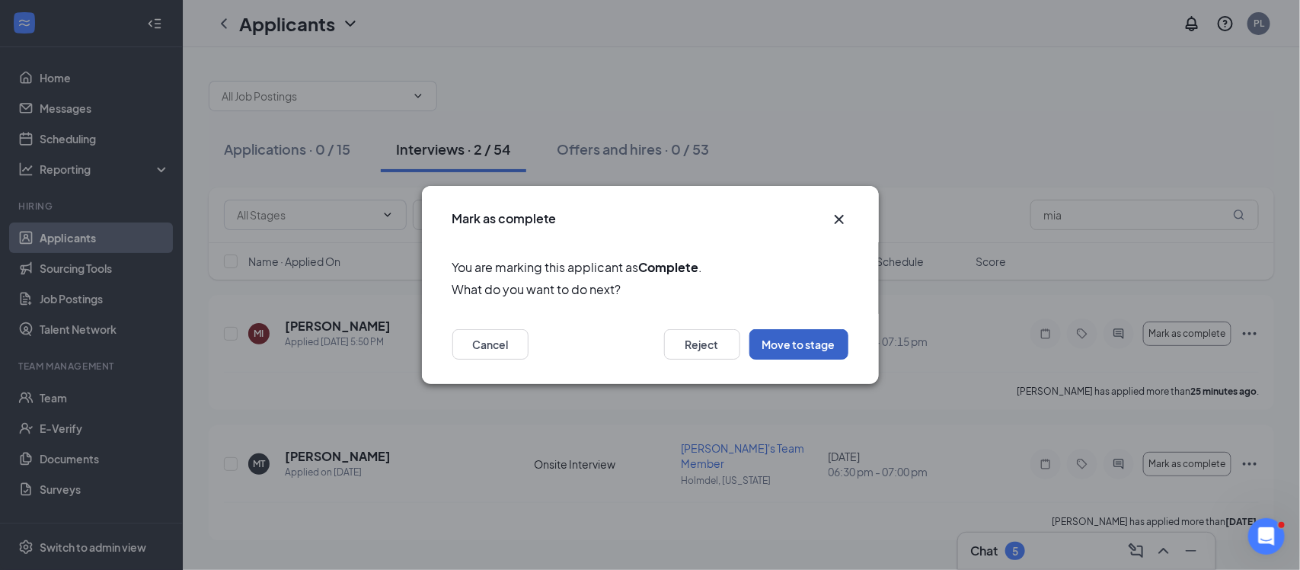
click at [830, 331] on button "Move to stage" at bounding box center [798, 344] width 99 height 30
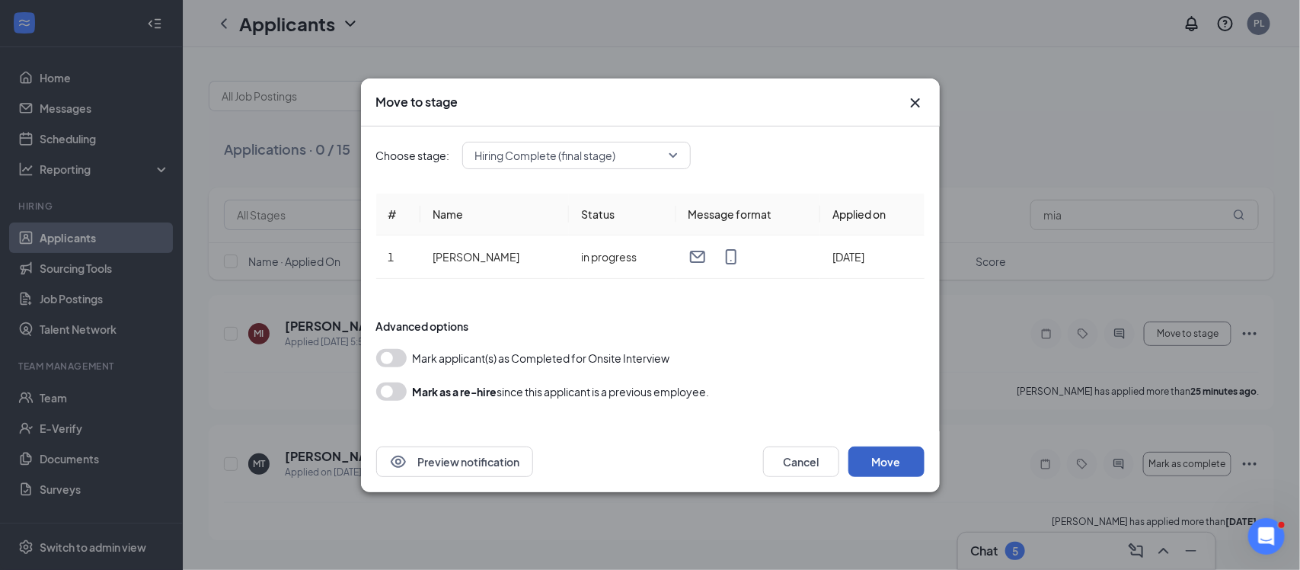
click at [873, 458] on button "Move" at bounding box center [886, 461] width 76 height 30
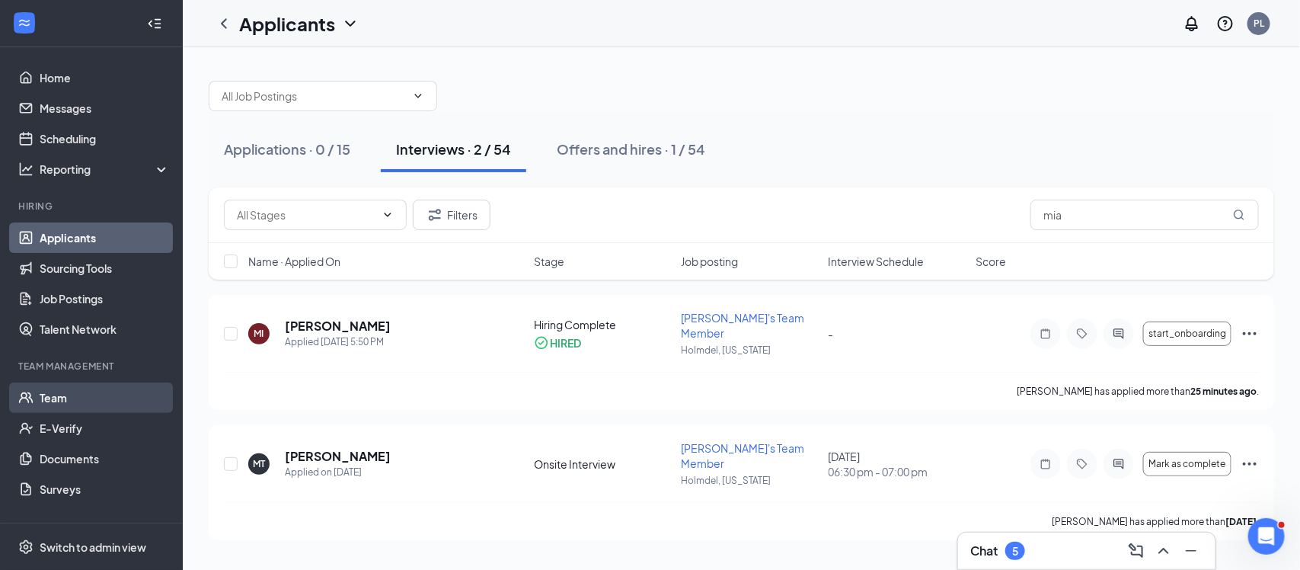
click at [71, 385] on link "Team" at bounding box center [105, 397] width 130 height 30
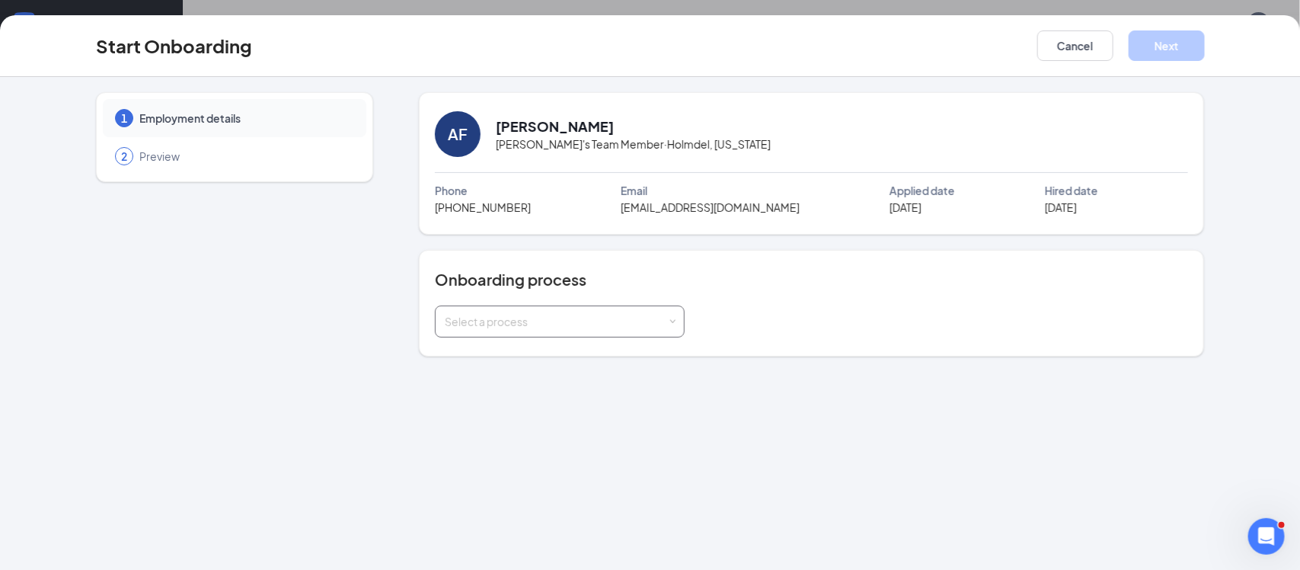
drag, startPoint x: 604, startPoint y: 324, endPoint x: 560, endPoint y: 314, distance: 45.1
click at [560, 314] on div "Select a process" at bounding box center [556, 321] width 223 height 15
click at [562, 377] on span "General Onboarding Process_Minors" at bounding box center [534, 381] width 186 height 14
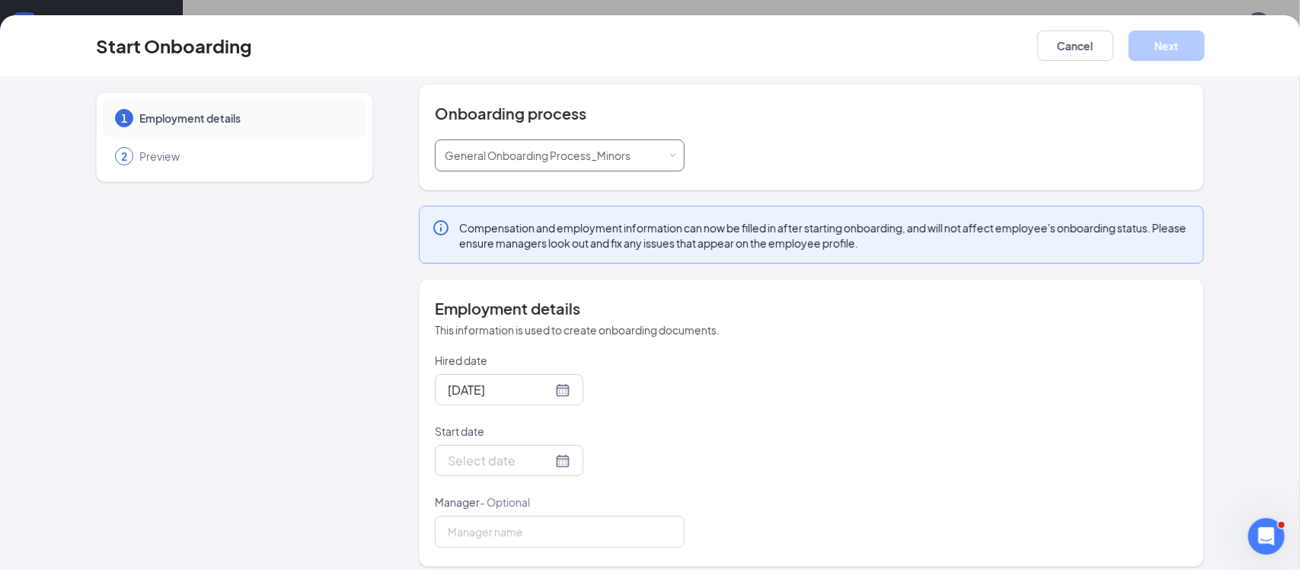
scroll to position [180, 0]
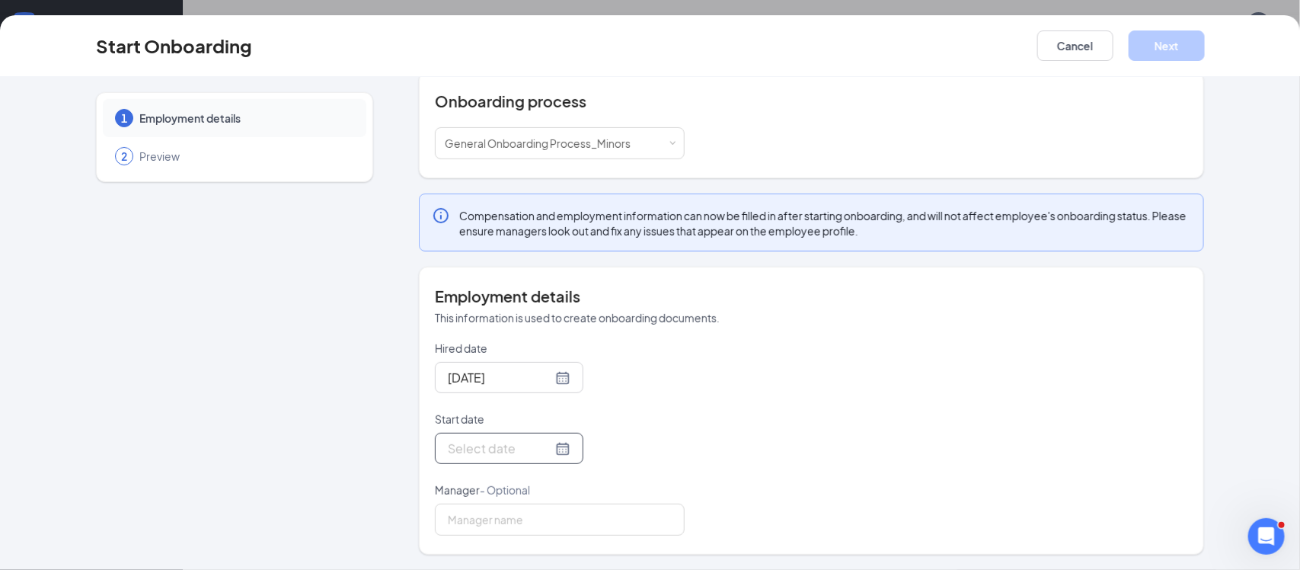
click at [542, 444] on div at bounding box center [509, 448] width 123 height 19
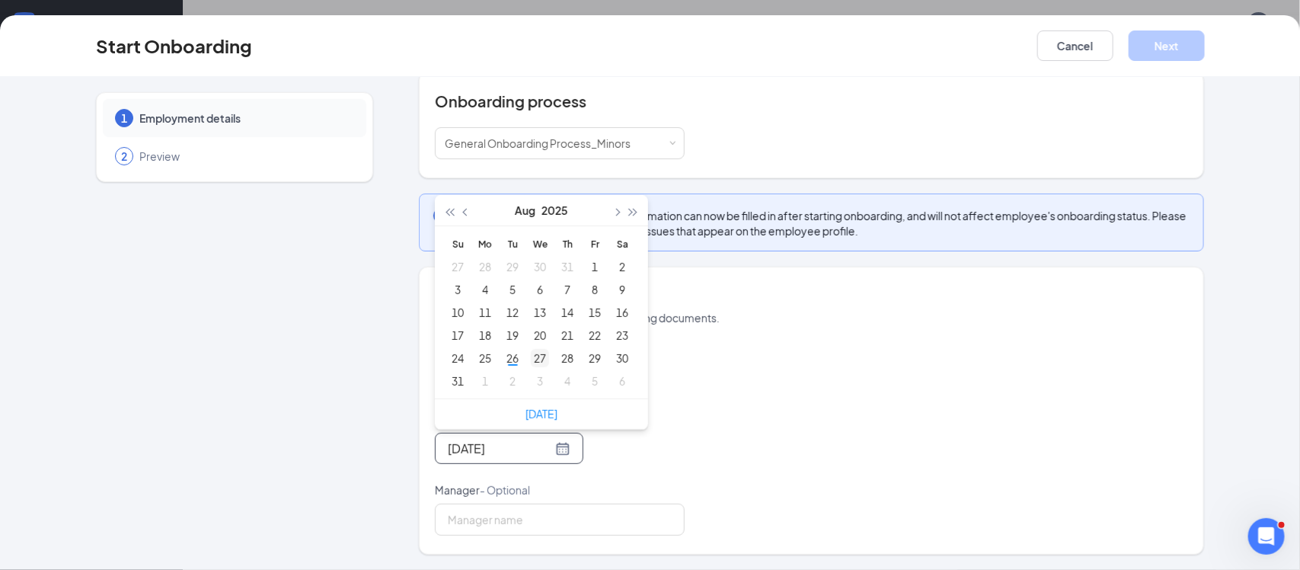
type input "[DATE]"
click at [526, 363] on td "27" at bounding box center [539, 357] width 27 height 23
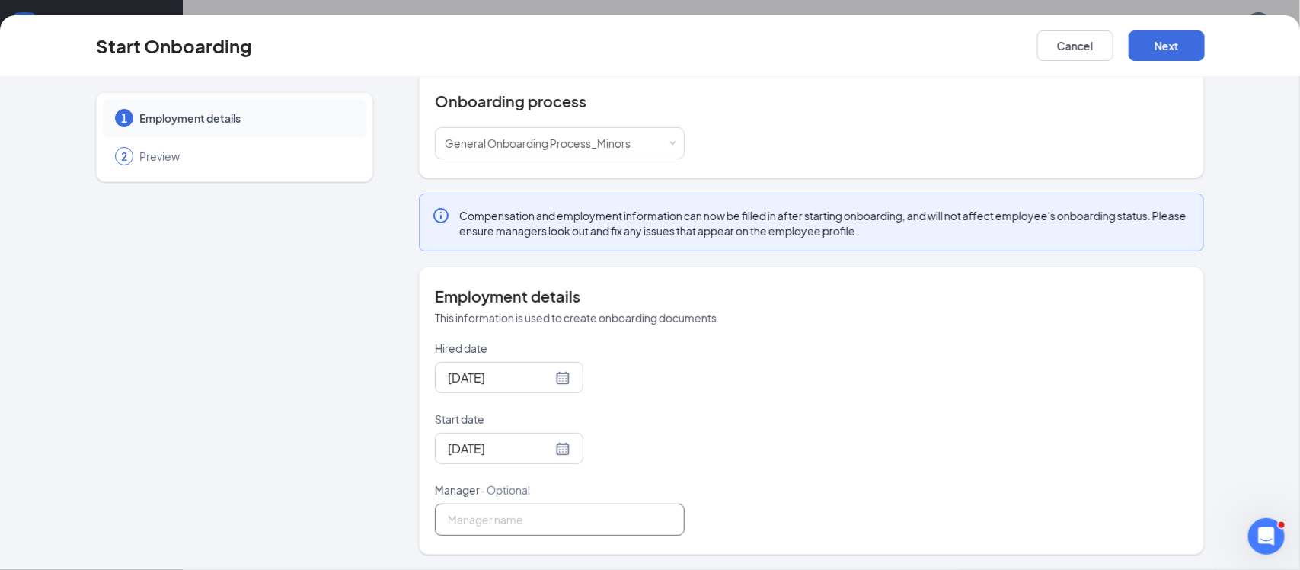
click at [519, 526] on input "Manager - Optional" at bounding box center [560, 519] width 250 height 32
type input "[PERSON_NAME]"
click at [930, 394] on div "Hired date Aug 26, 2025 Start date Aug 27, 2025 Aug 2025 Su Mo Tu We Th Fr Sa 2…" at bounding box center [811, 437] width 753 height 195
click at [1158, 52] on button "Next" at bounding box center [1166, 45] width 76 height 30
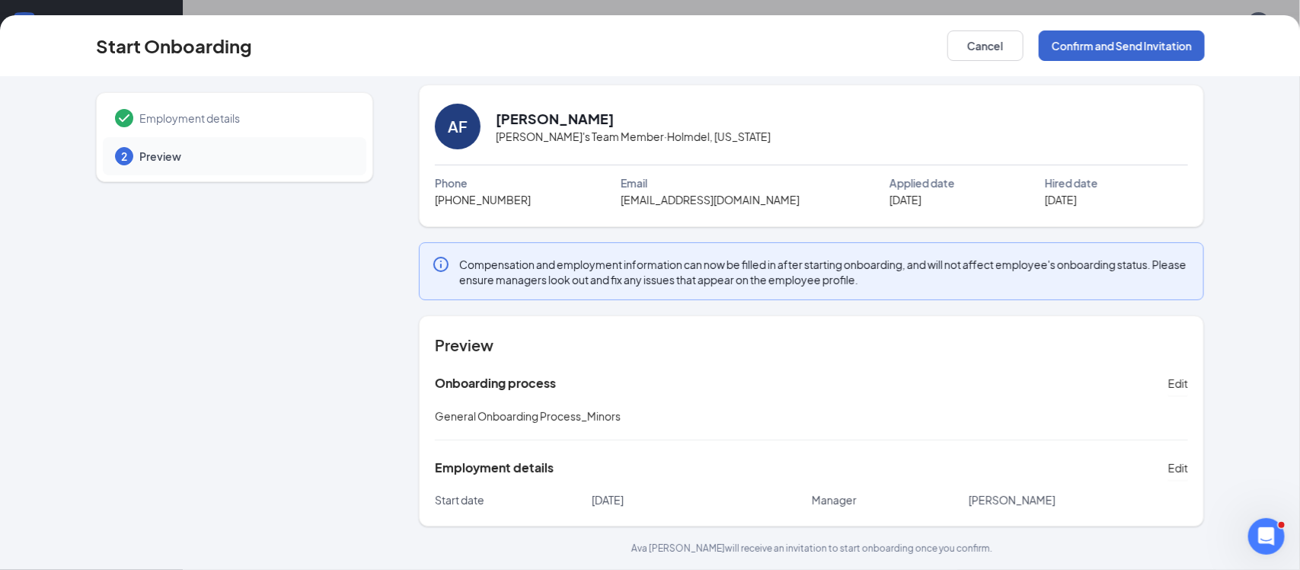
scroll to position [8, 0]
click at [1158, 52] on button "Confirm and Send Invitation" at bounding box center [1122, 45] width 166 height 30
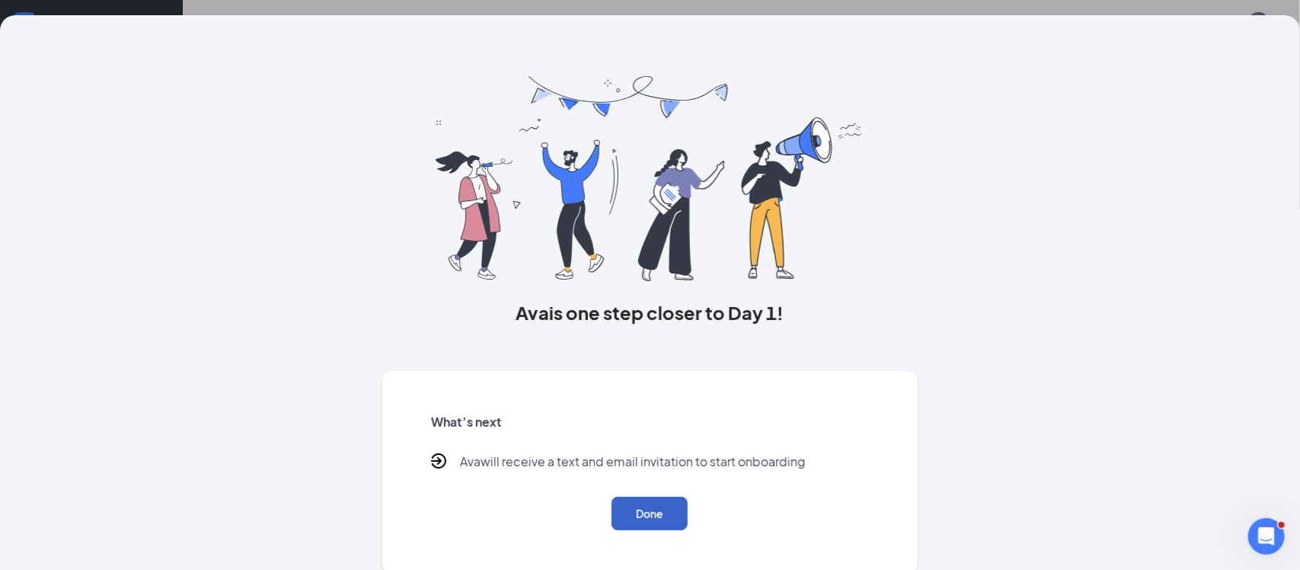
click at [649, 509] on button "Done" at bounding box center [649, 513] width 76 height 34
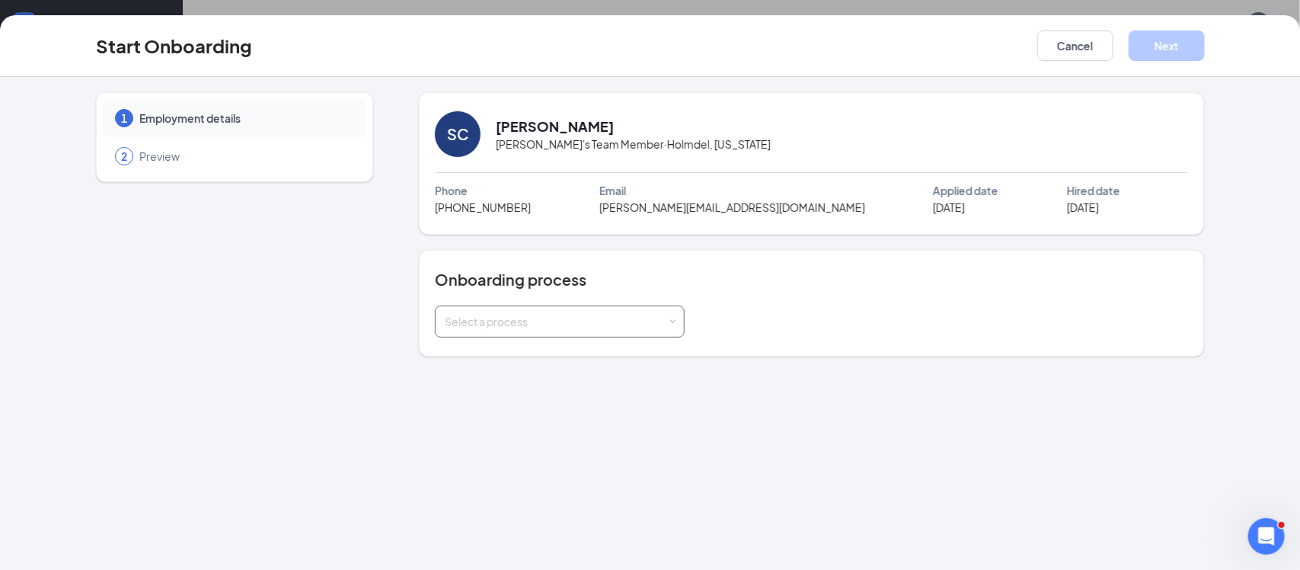
click at [678, 320] on div "Select a process" at bounding box center [560, 321] width 250 height 32
click at [592, 381] on span "General Onboarding Process_Minors" at bounding box center [534, 381] width 186 height 14
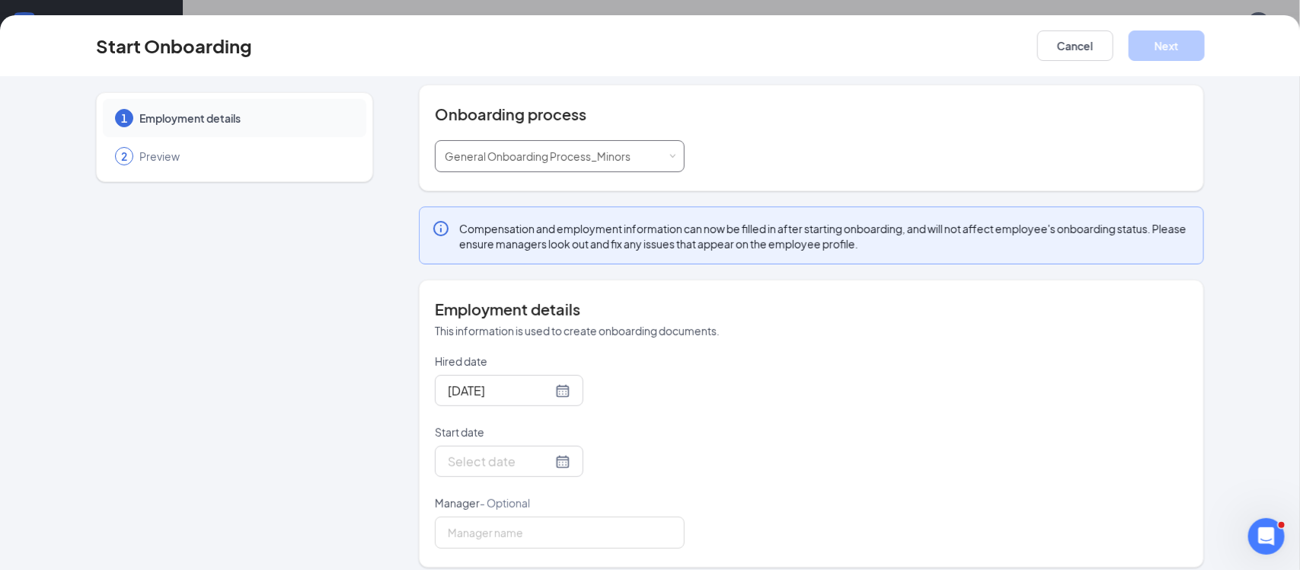
scroll to position [180, 0]
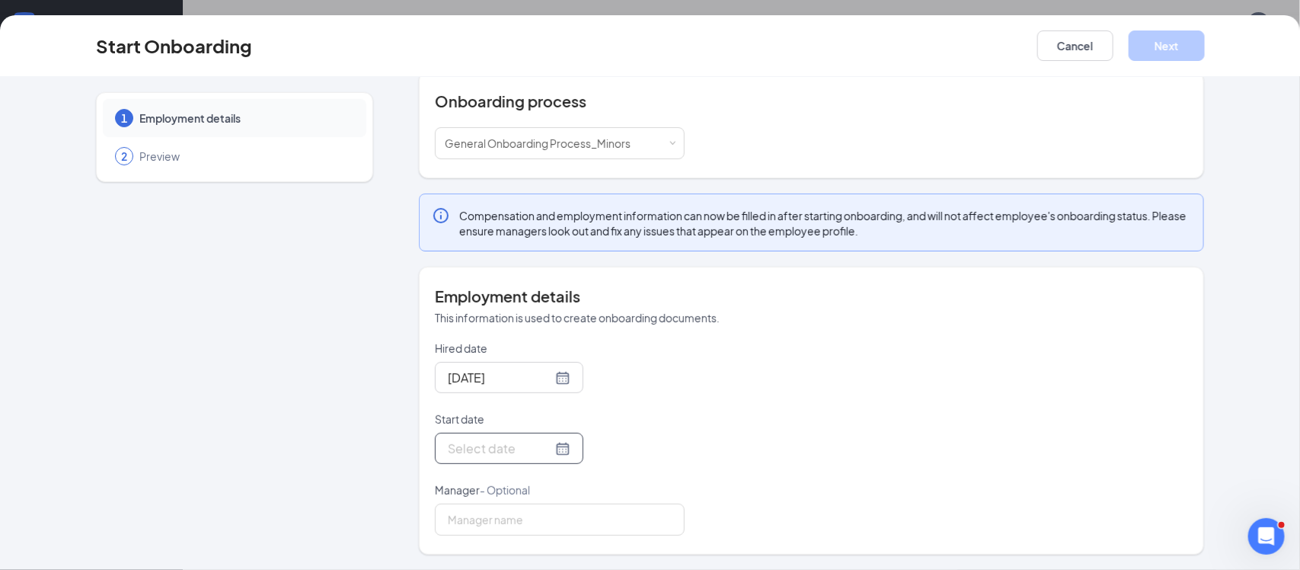
click at [535, 451] on div at bounding box center [509, 448] width 123 height 19
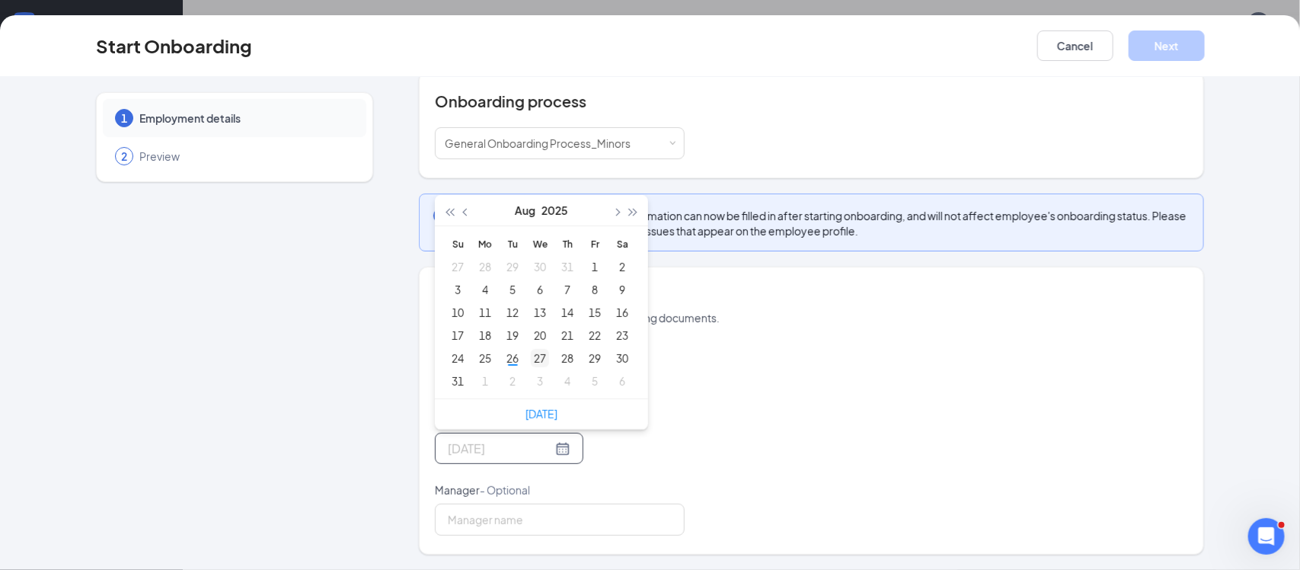
type input "Aug 27, 2025"
click at [531, 353] on div "27" at bounding box center [540, 358] width 18 height 18
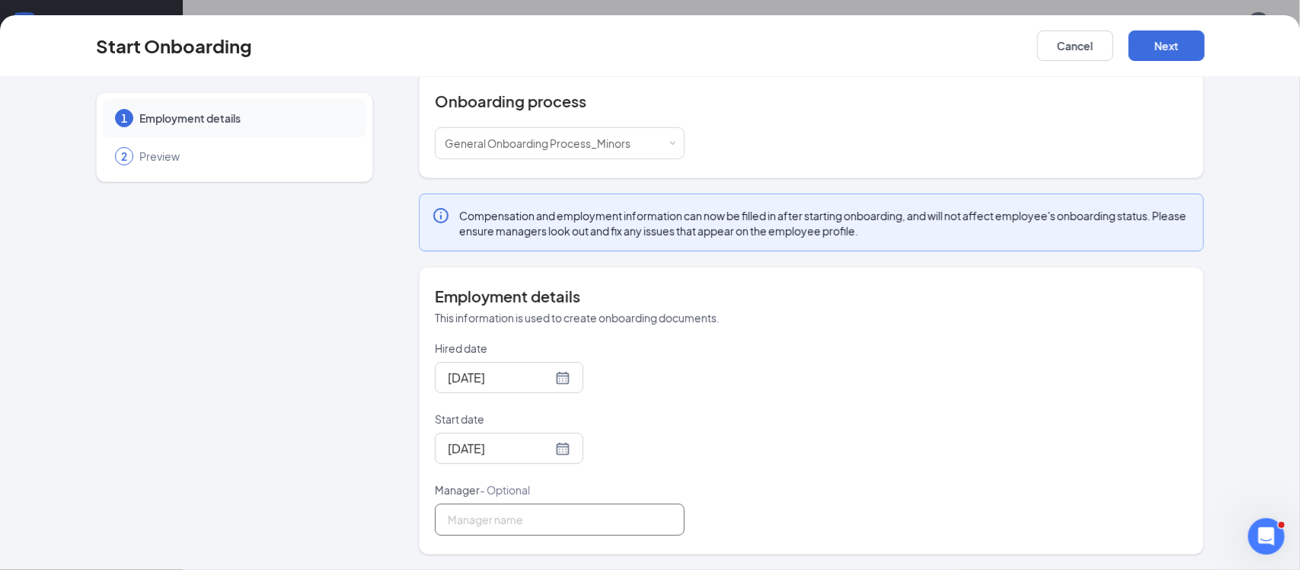
click at [545, 514] on input "Manager - Optional" at bounding box center [560, 519] width 250 height 32
type input "[PERSON_NAME]"
click at [774, 410] on div "Hired date Aug 26, 2025 Start date Aug 27, 2025 Aug 2025 Su Mo Tu We Th Fr Sa 2…" at bounding box center [811, 437] width 753 height 195
click at [1176, 44] on button "Next" at bounding box center [1166, 45] width 76 height 30
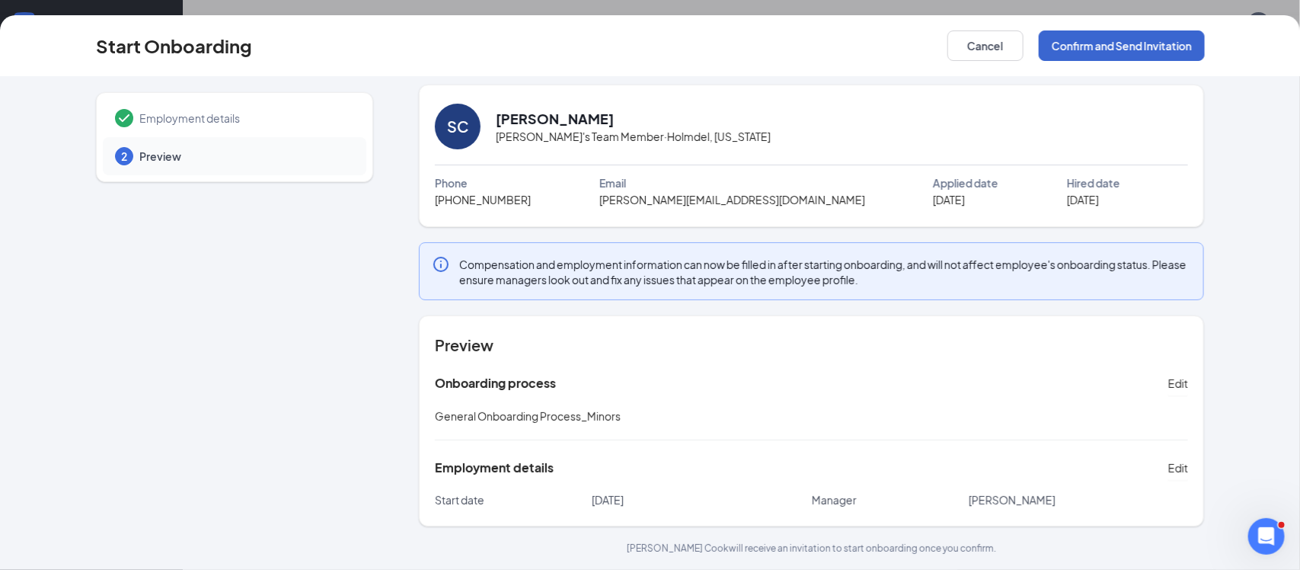
scroll to position [8, 0]
click at [1163, 49] on button "Confirm and Send Invitation" at bounding box center [1122, 45] width 166 height 30
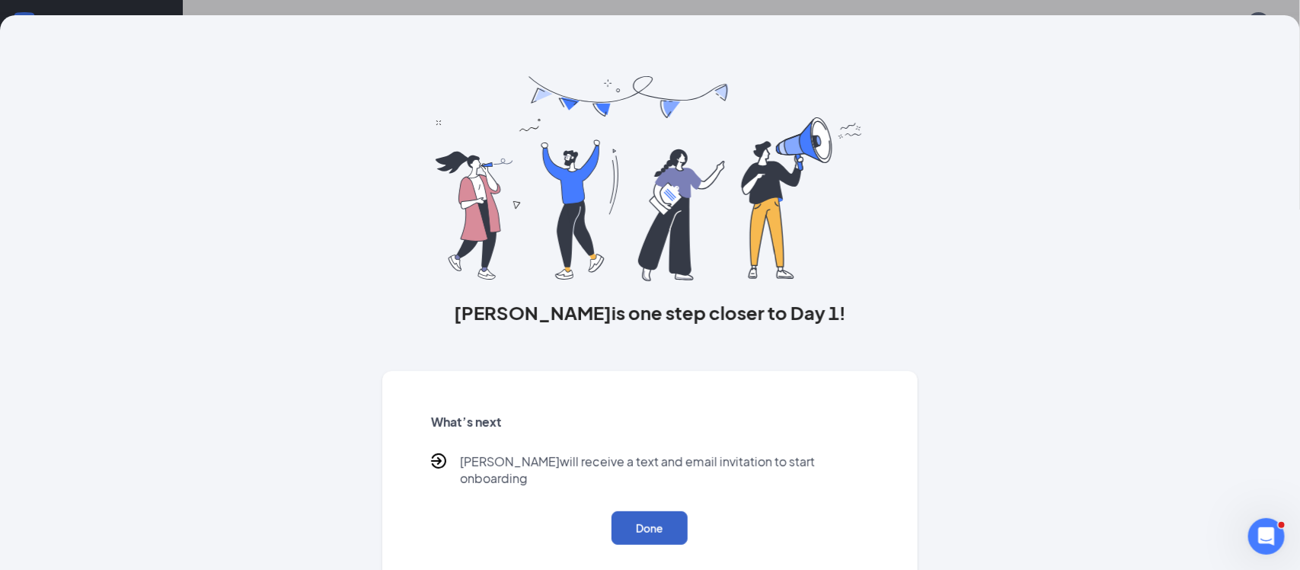
click at [652, 515] on button "Done" at bounding box center [649, 528] width 76 height 34
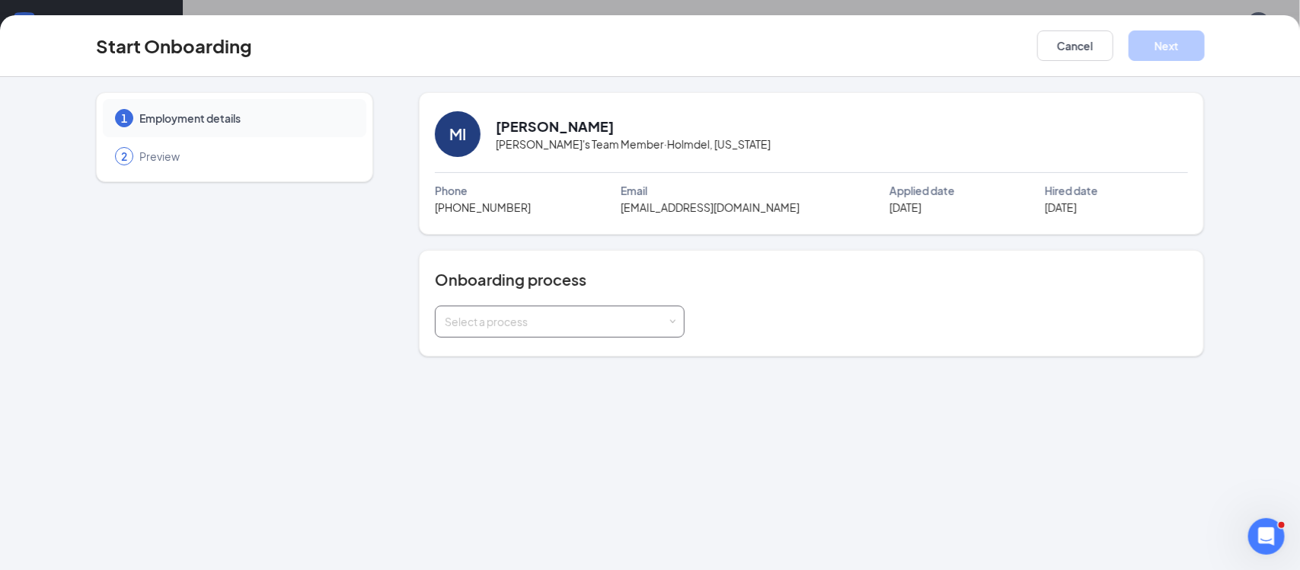
click at [621, 328] on div "Select a process" at bounding box center [556, 321] width 223 height 15
click at [584, 378] on span "General Onboarding Process_Minors" at bounding box center [534, 381] width 186 height 14
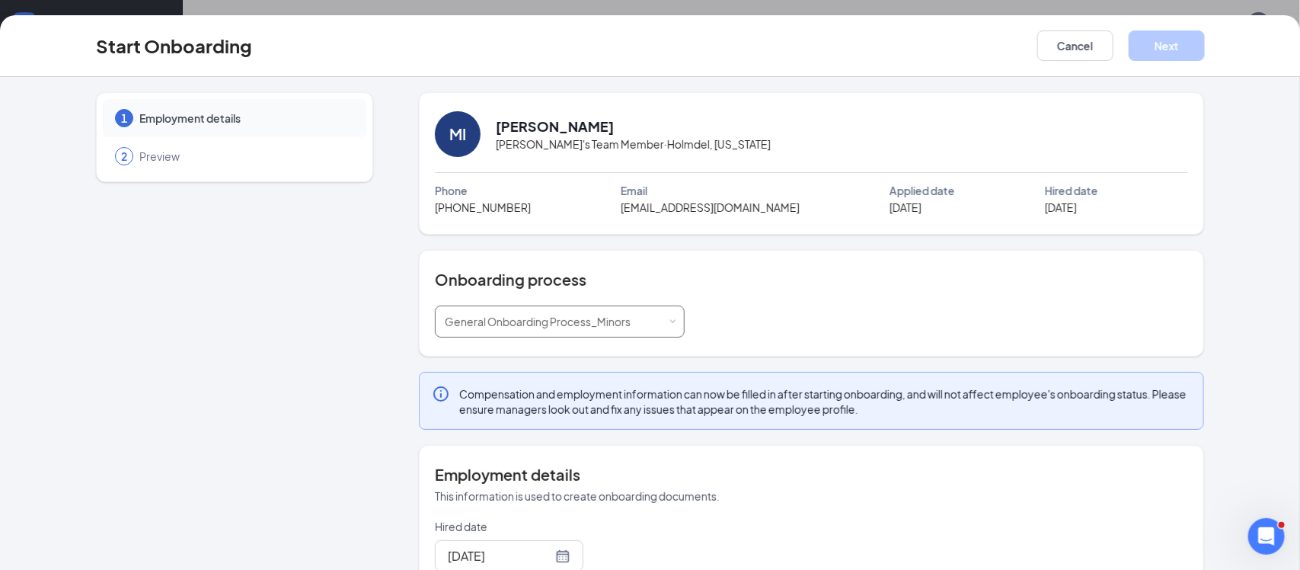
scroll to position [180, 0]
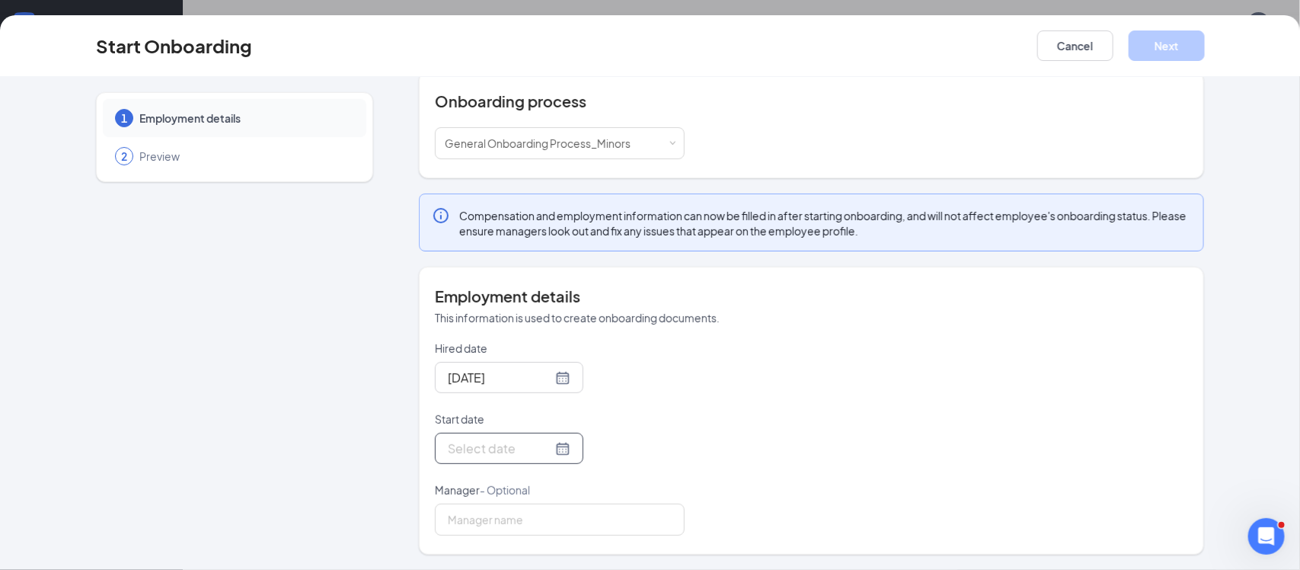
click at [537, 458] on div at bounding box center [509, 448] width 123 height 19
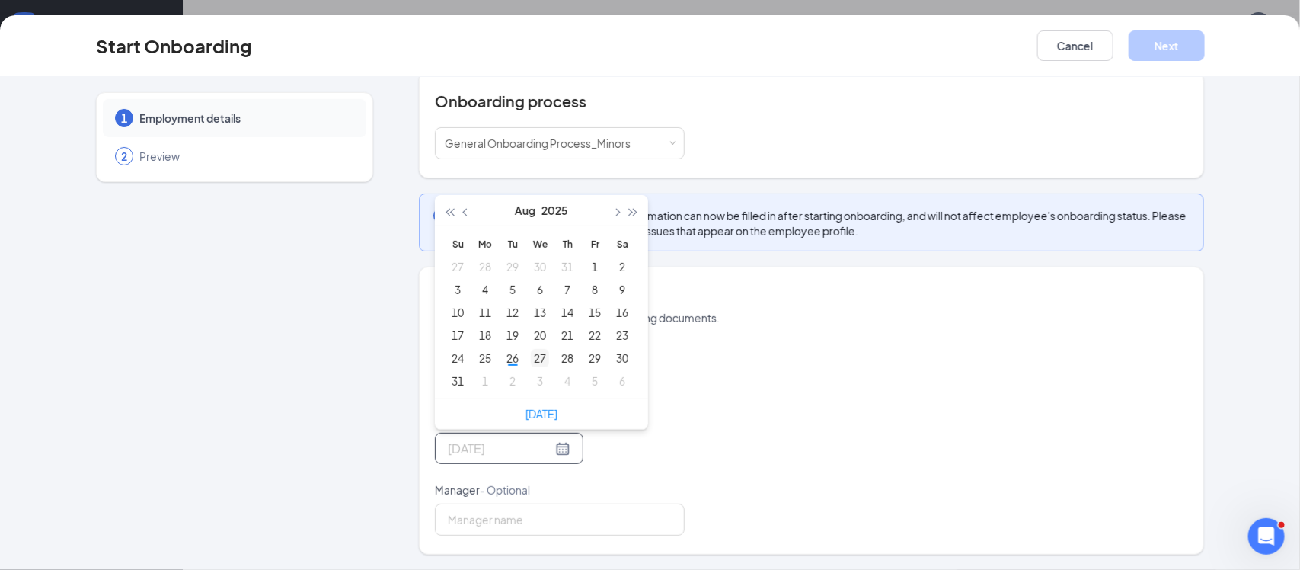
type input "[DATE]"
click at [531, 362] on div "27" at bounding box center [540, 358] width 18 height 18
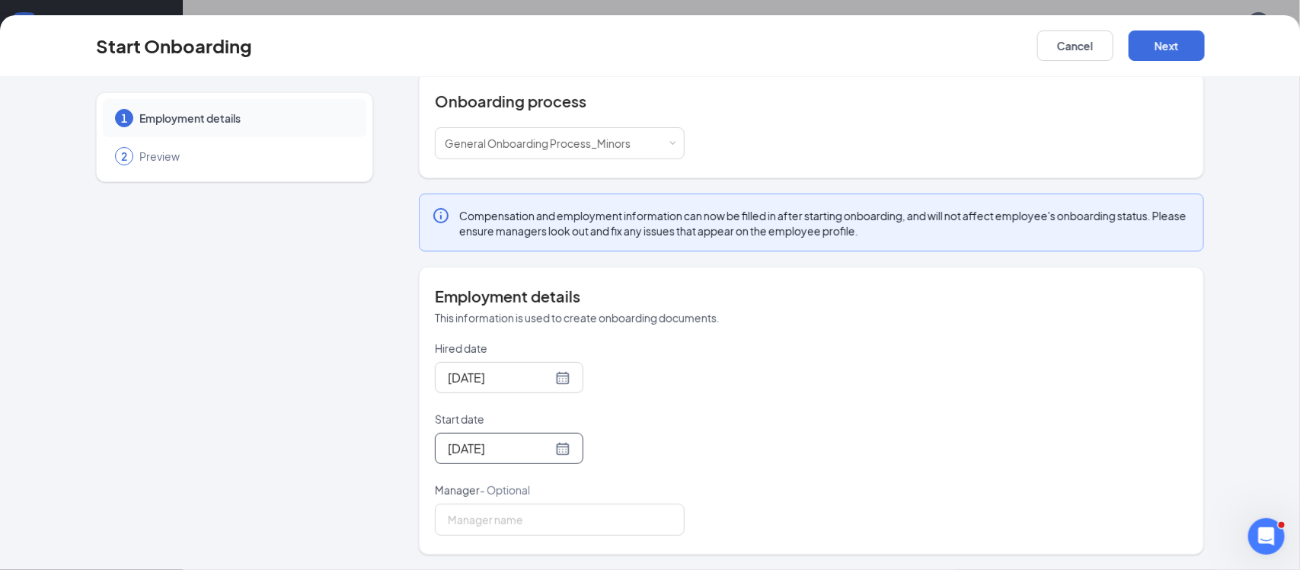
click at [615, 472] on form "Hired date Aug 26, 2025 Start date Aug 27, 2025 Aug 2025 Su Mo Tu We Th Fr Sa 2…" at bounding box center [560, 437] width 250 height 195
click at [591, 509] on input "Manager - Optional" at bounding box center [560, 519] width 250 height 32
type input "[PERSON_NAME]"
click at [1185, 35] on button "Next" at bounding box center [1166, 45] width 76 height 30
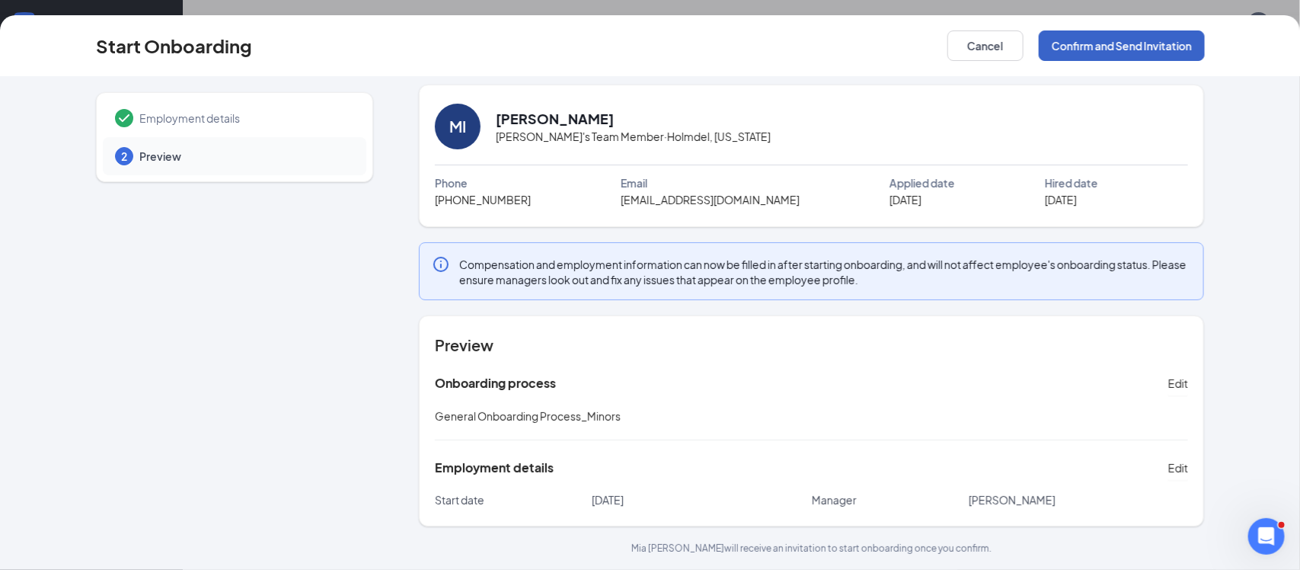
click at [1154, 50] on button "Confirm and Send Invitation" at bounding box center [1122, 45] width 166 height 30
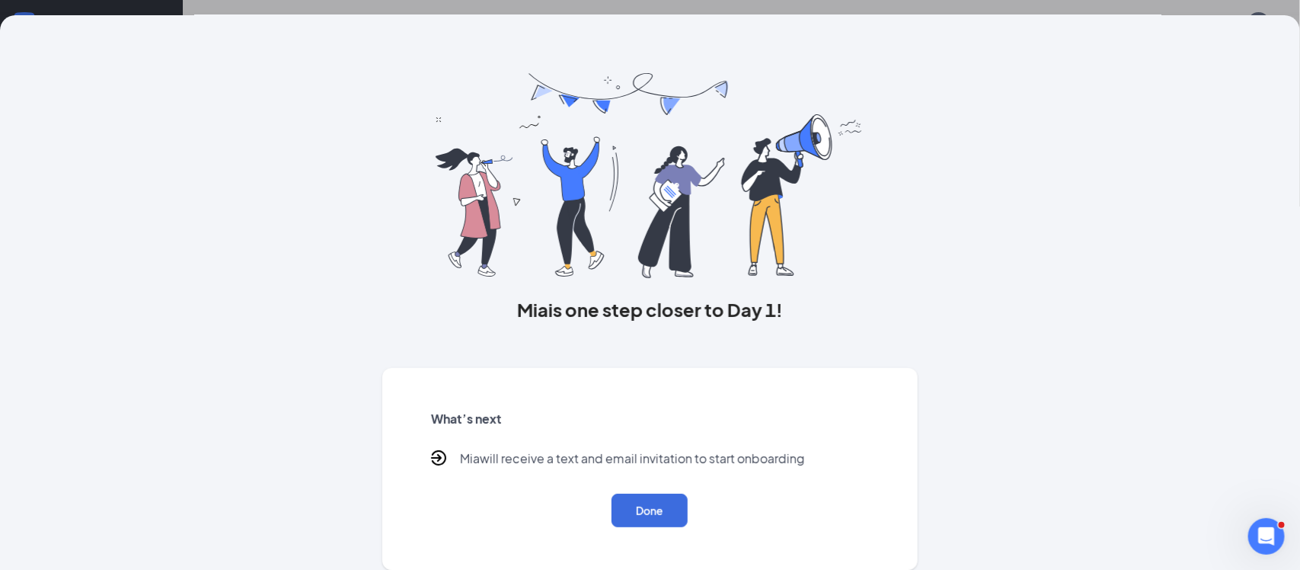
scroll to position [0, 0]
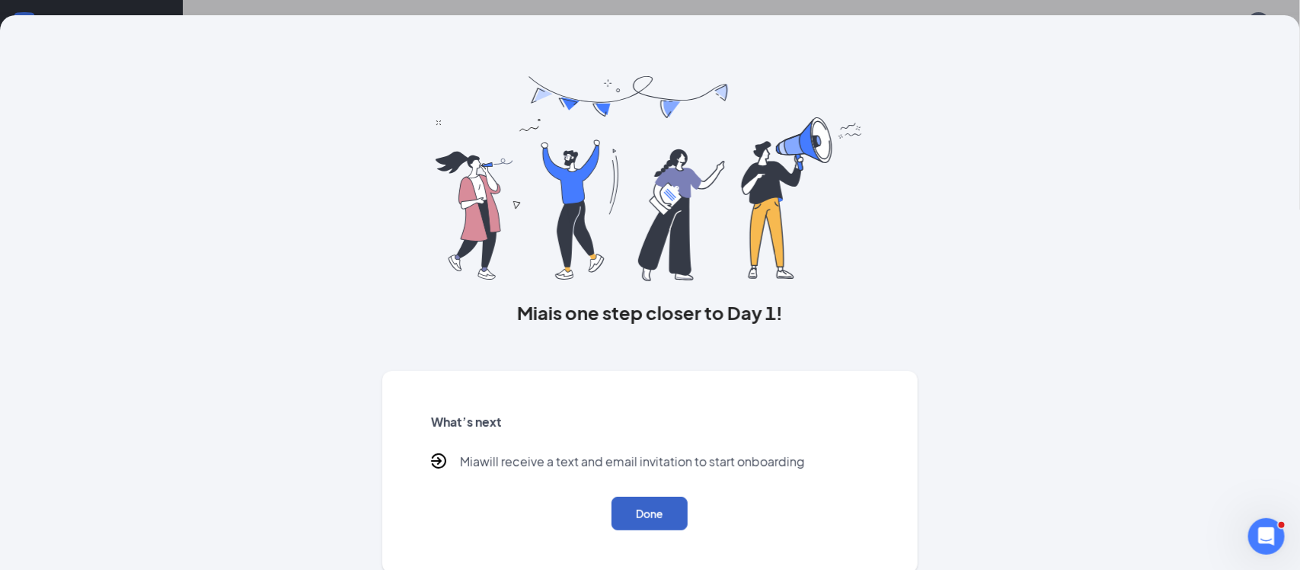
click at [633, 499] on button "Done" at bounding box center [649, 513] width 76 height 34
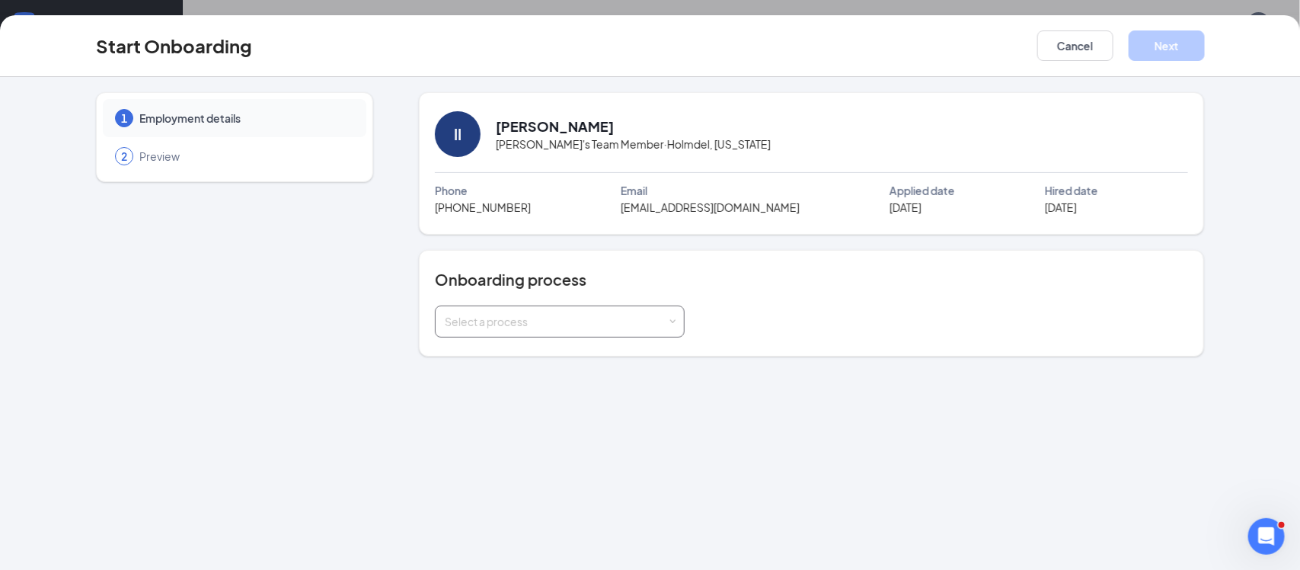
click at [584, 337] on div "Select a process" at bounding box center [560, 321] width 230 height 30
click at [568, 375] on span "General Onboarding Process_Minors" at bounding box center [534, 381] width 186 height 14
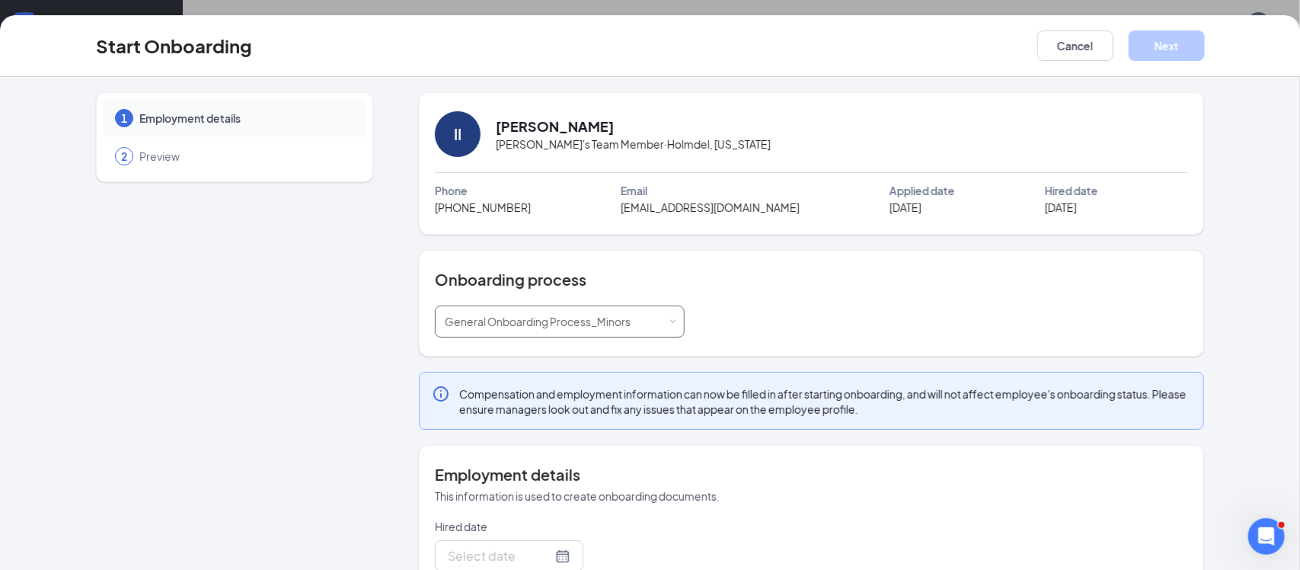
type input "[DATE]"
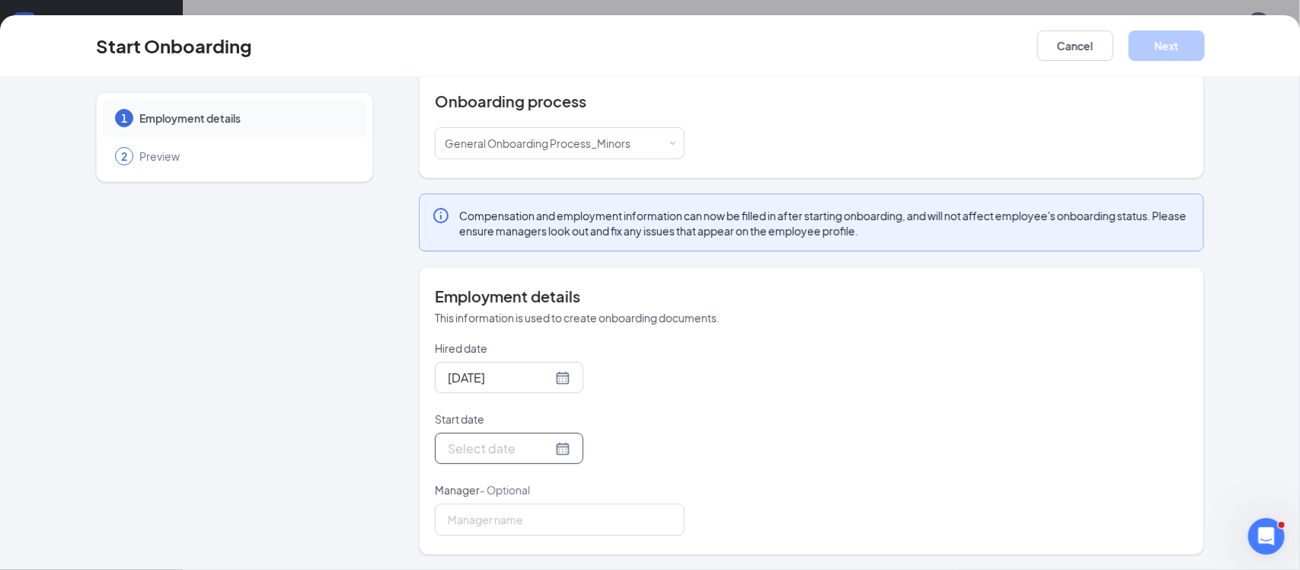
click at [548, 455] on div at bounding box center [509, 448] width 123 height 19
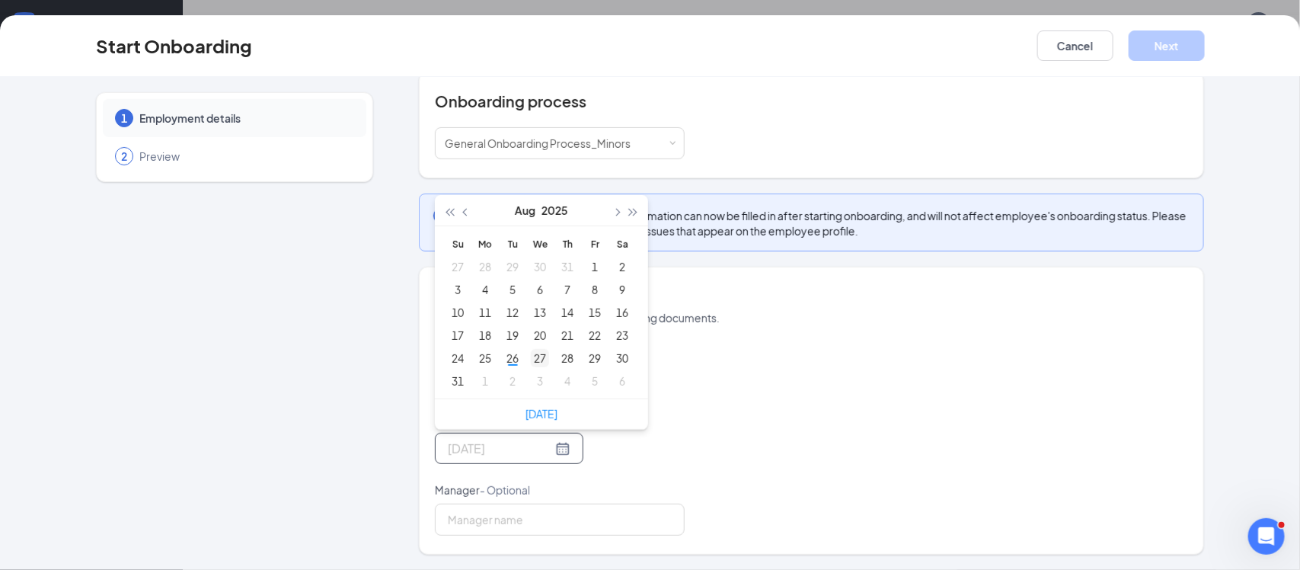
type input "[DATE]"
click at [531, 355] on div "27" at bounding box center [540, 358] width 18 height 18
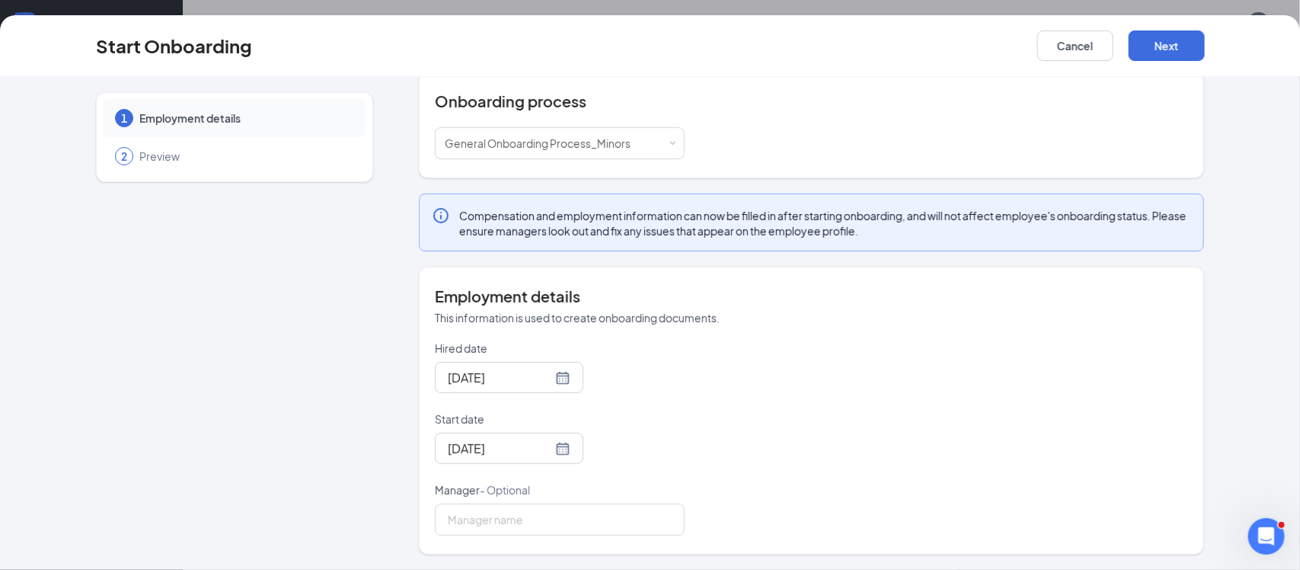
click at [602, 445] on div "[DATE]" at bounding box center [560, 447] width 250 height 31
click at [548, 509] on input "Manager - Optional" at bounding box center [560, 519] width 250 height 32
type input "[PERSON_NAME]"
click at [735, 436] on div "Hired date [DATE] Start date [DATE] [DATE] Su Mo Tu We Th Fr Sa 27 28 29 30 31 …" at bounding box center [811, 437] width 753 height 195
click at [1174, 46] on button "Next" at bounding box center [1166, 45] width 76 height 30
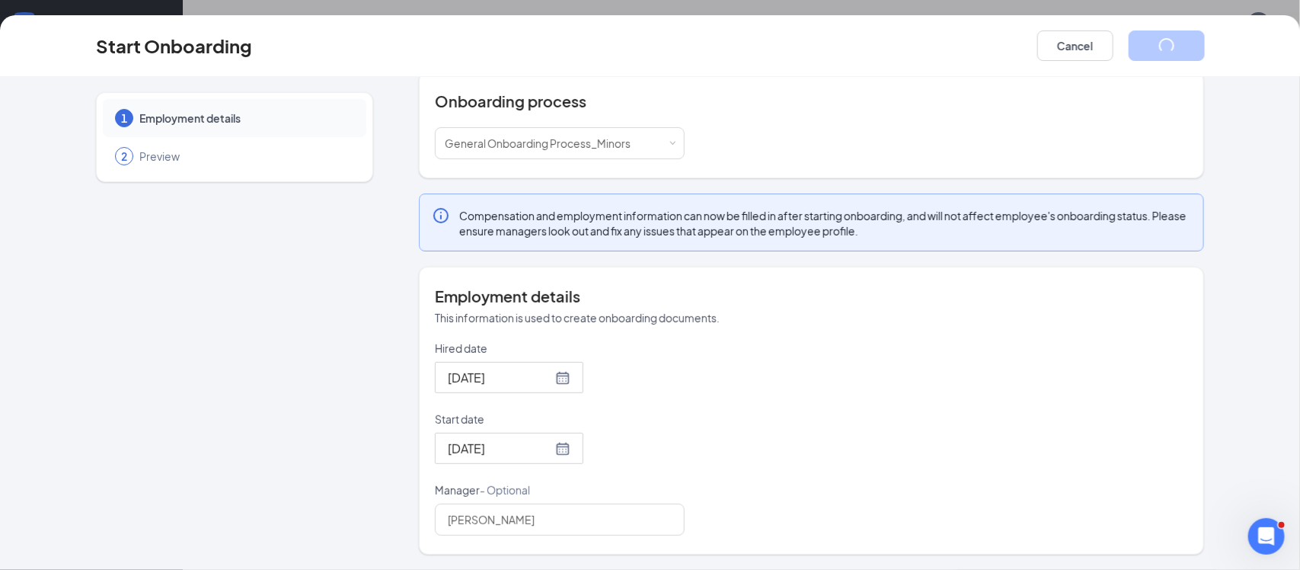
scroll to position [8, 0]
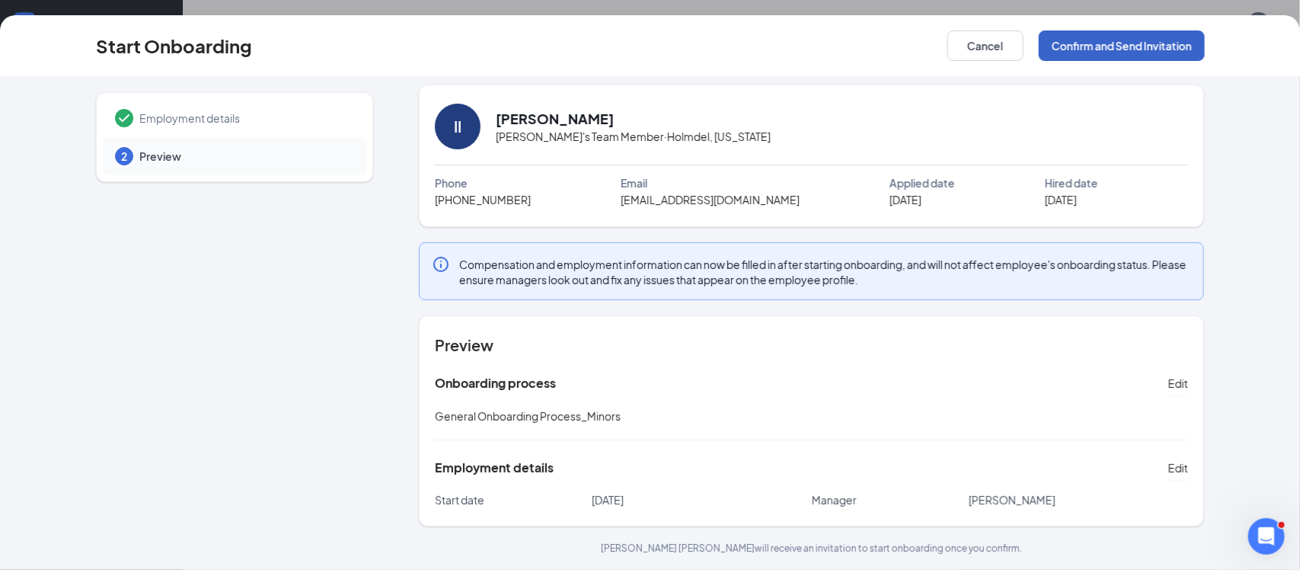
click at [1186, 49] on button "Confirm and Send Invitation" at bounding box center [1122, 45] width 166 height 30
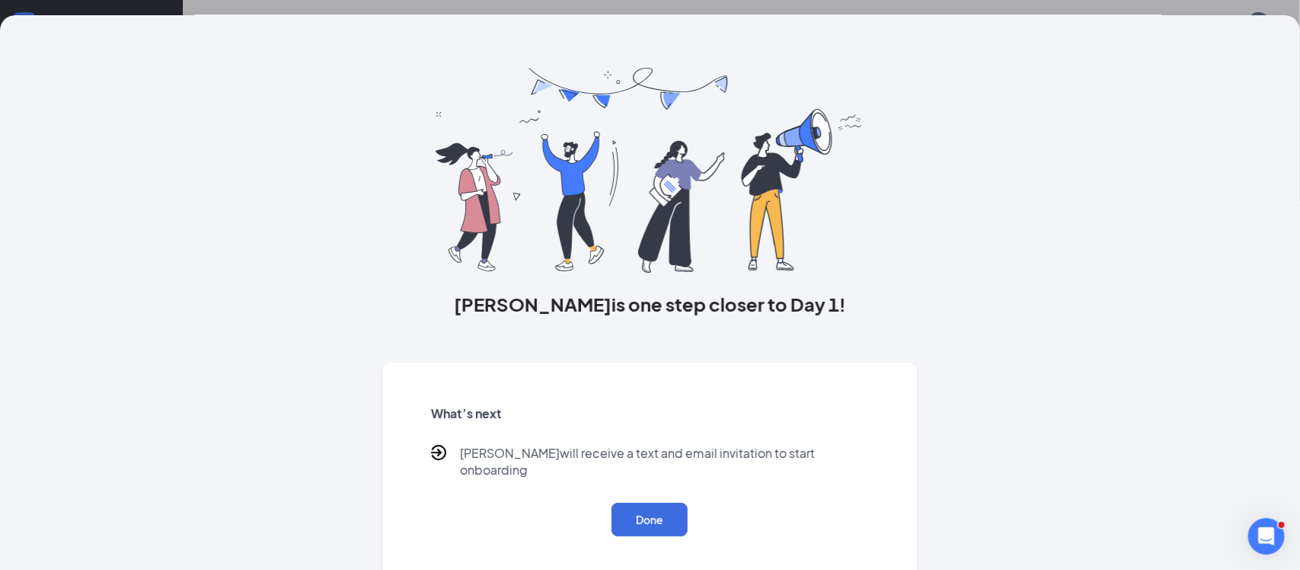
scroll to position [0, 0]
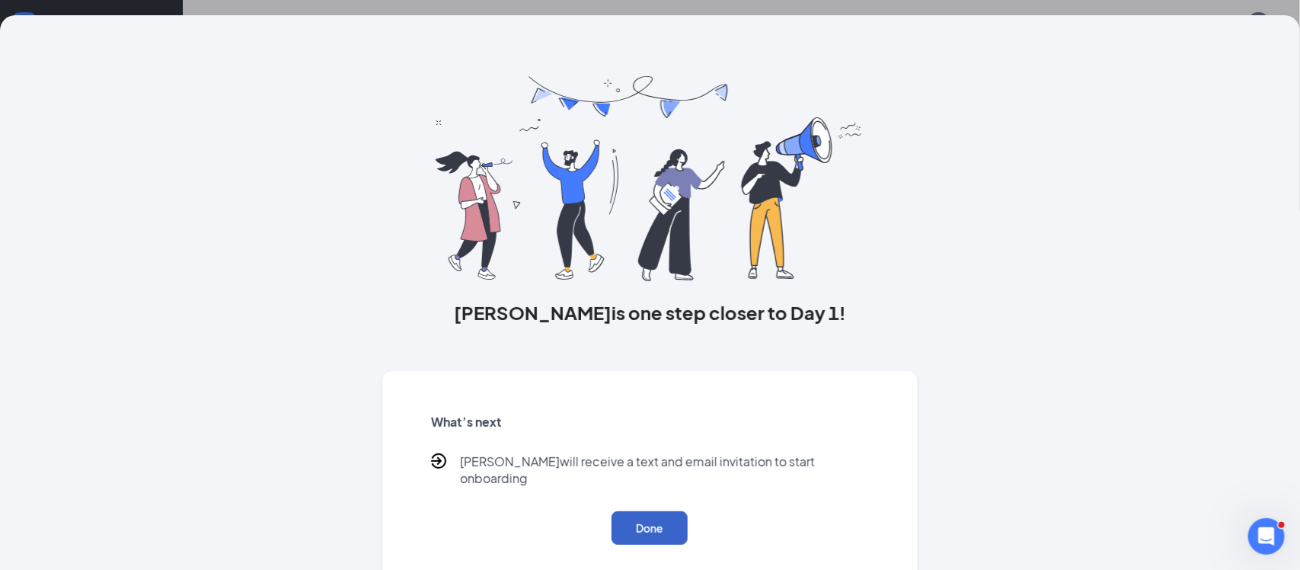
click at [657, 511] on button "Done" at bounding box center [649, 528] width 76 height 34
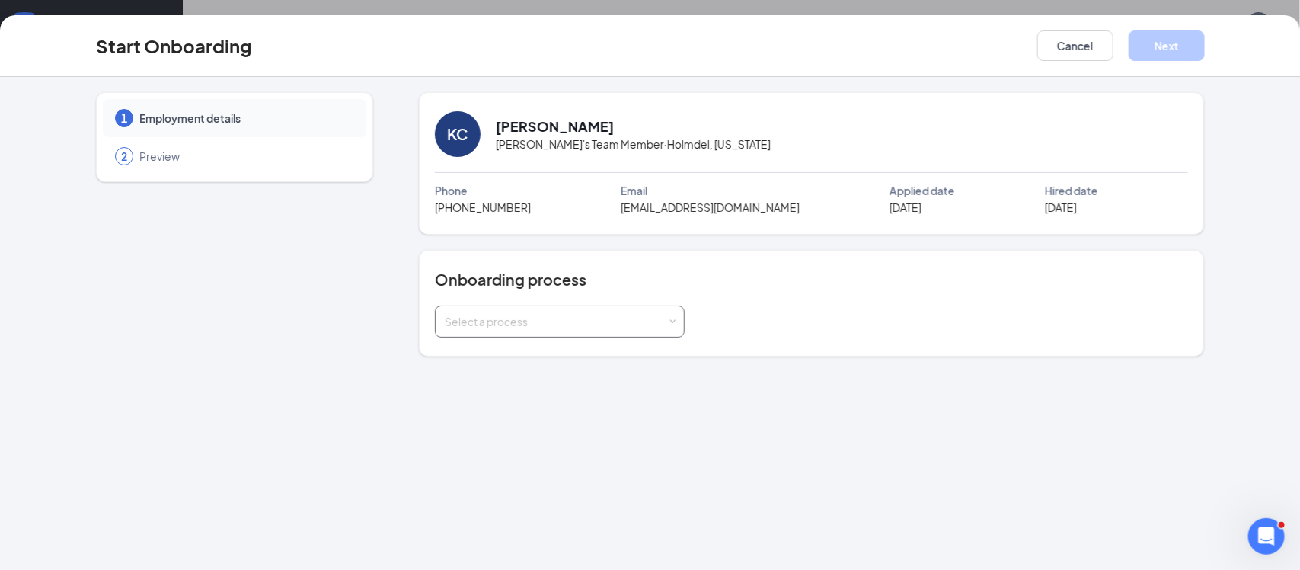
click at [569, 327] on div "Select a process" at bounding box center [556, 321] width 223 height 15
click at [573, 377] on span "General Onboarding Process_Minors" at bounding box center [534, 381] width 186 height 14
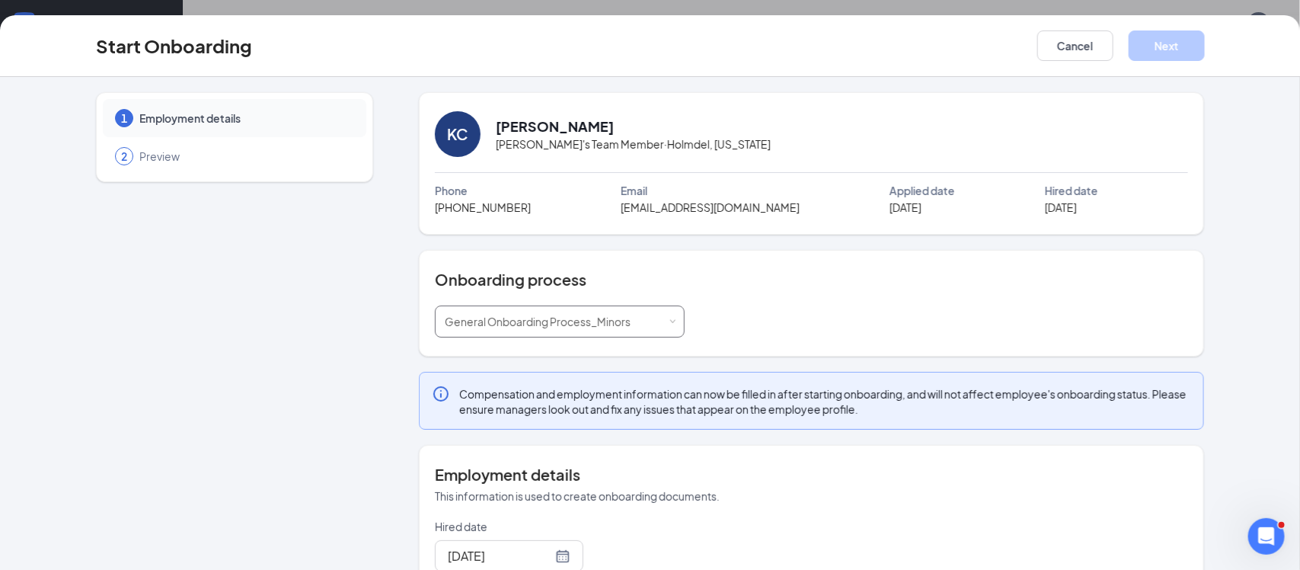
scroll to position [180, 0]
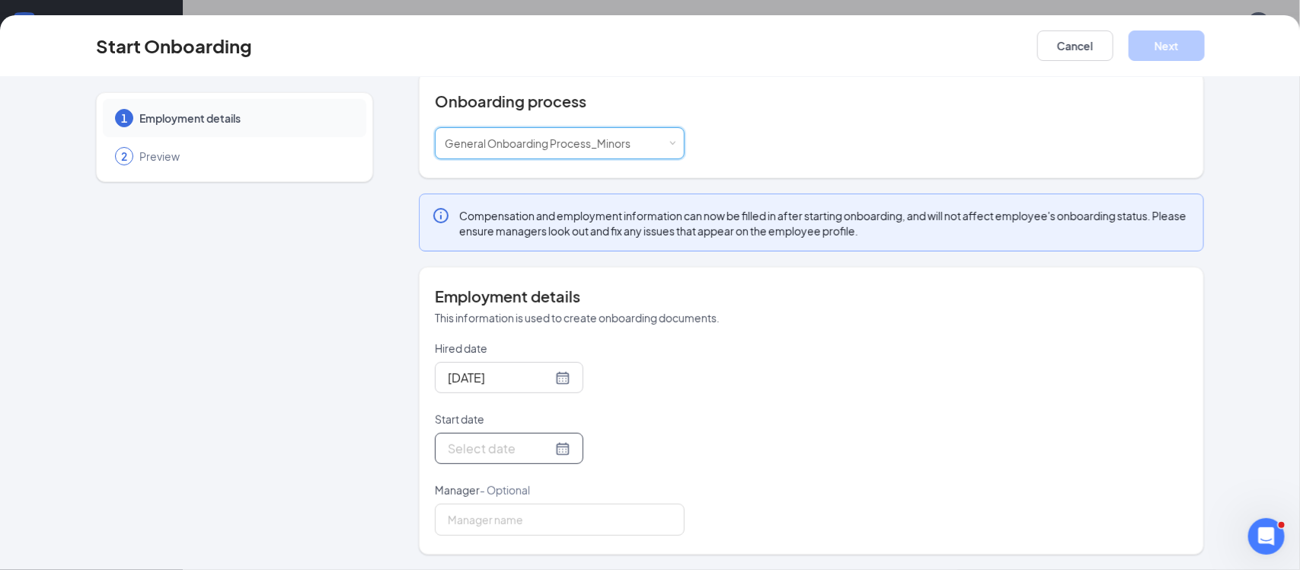
click at [537, 445] on div at bounding box center [509, 448] width 123 height 19
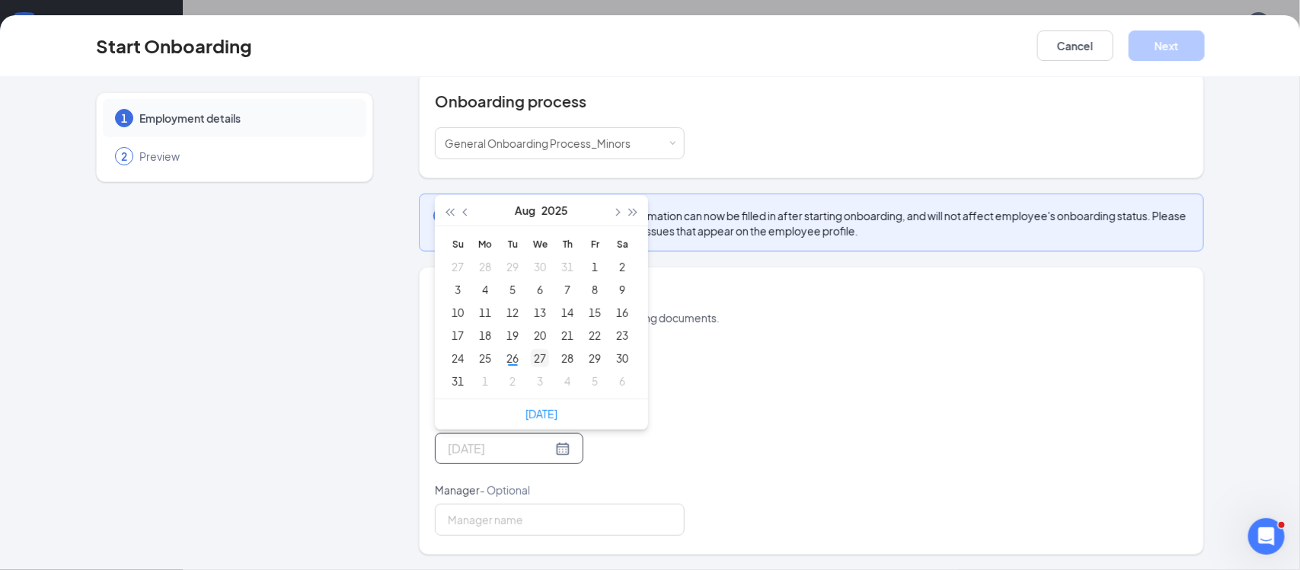
type input "[DATE]"
click at [535, 356] on div "27" at bounding box center [540, 358] width 18 height 18
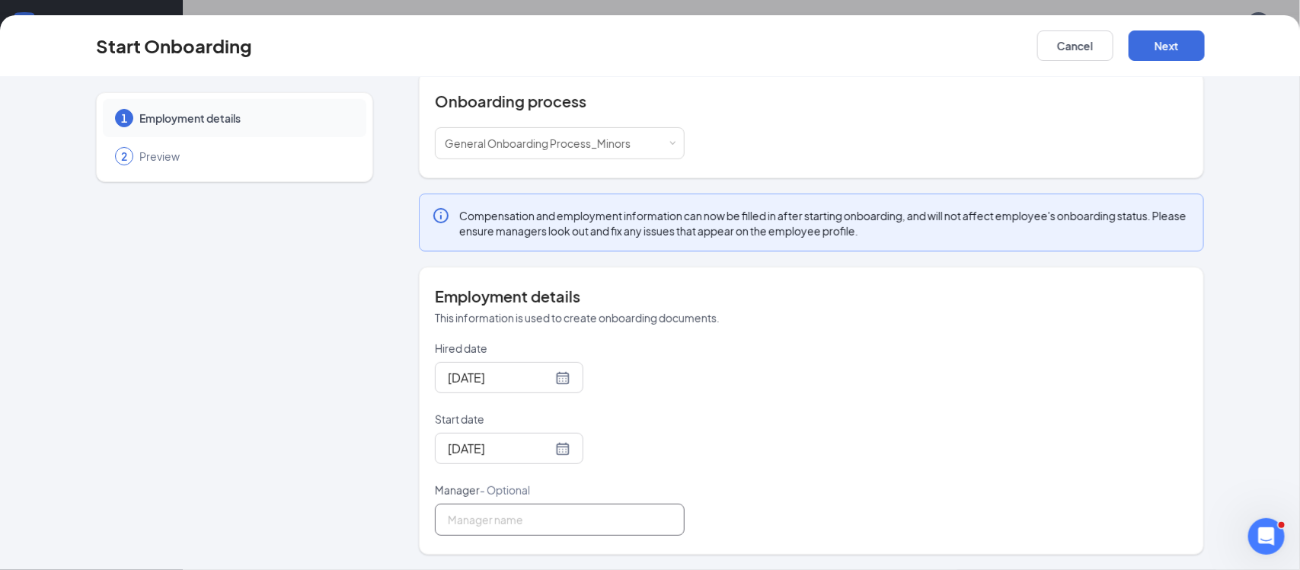
click at [552, 505] on input "Manager - Optional" at bounding box center [560, 519] width 250 height 32
type input "[PERSON_NAME]"
click at [740, 477] on div "Hired date [DATE] Start date [DATE] [DATE] Su Mo Tu We Th Fr Sa 27 28 29 30 31 …" at bounding box center [811, 437] width 753 height 195
click at [1178, 53] on button "Next" at bounding box center [1166, 45] width 76 height 30
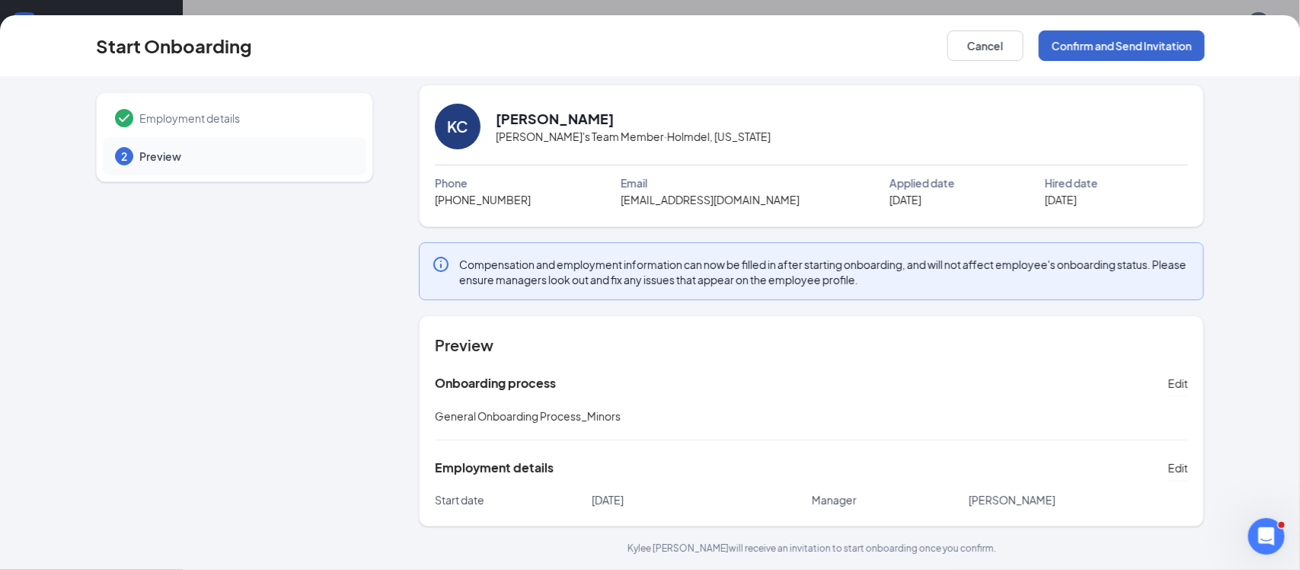
scroll to position [8, 0]
click at [1178, 53] on button "Confirm and Send Invitation" at bounding box center [1122, 45] width 166 height 30
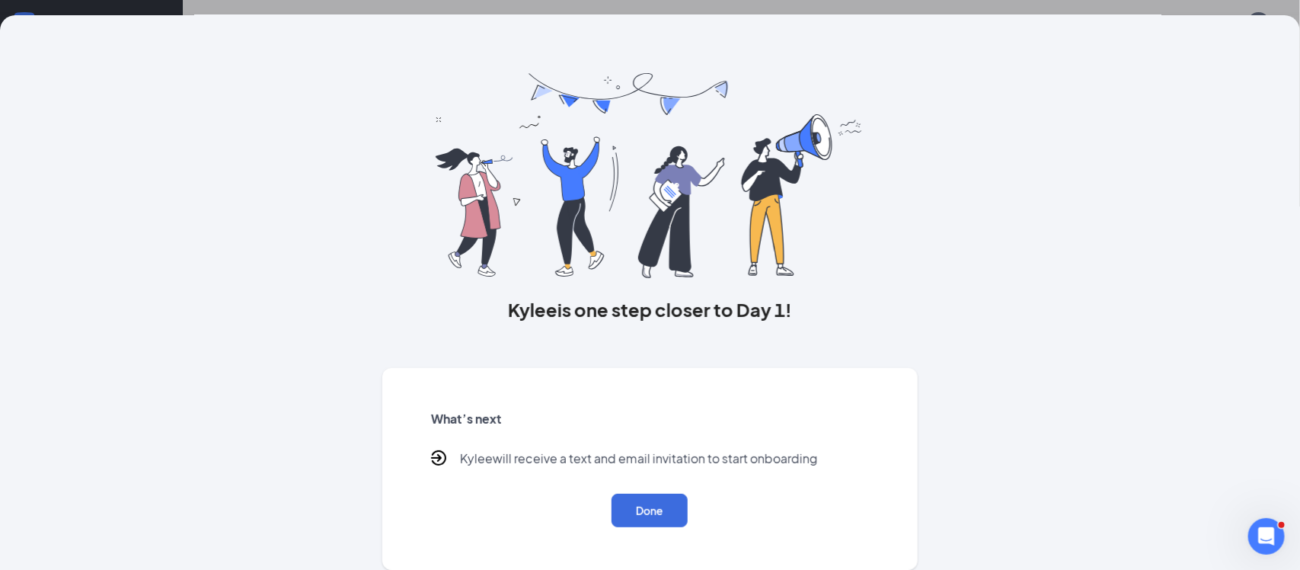
scroll to position [0, 0]
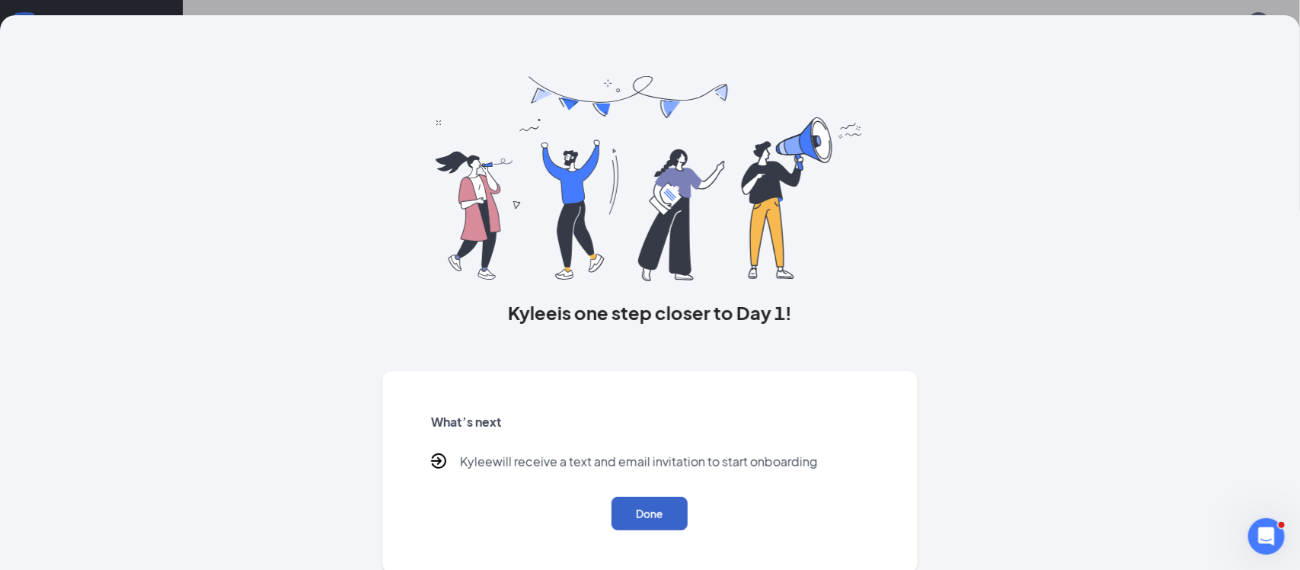
click at [653, 511] on button "Done" at bounding box center [649, 513] width 76 height 34
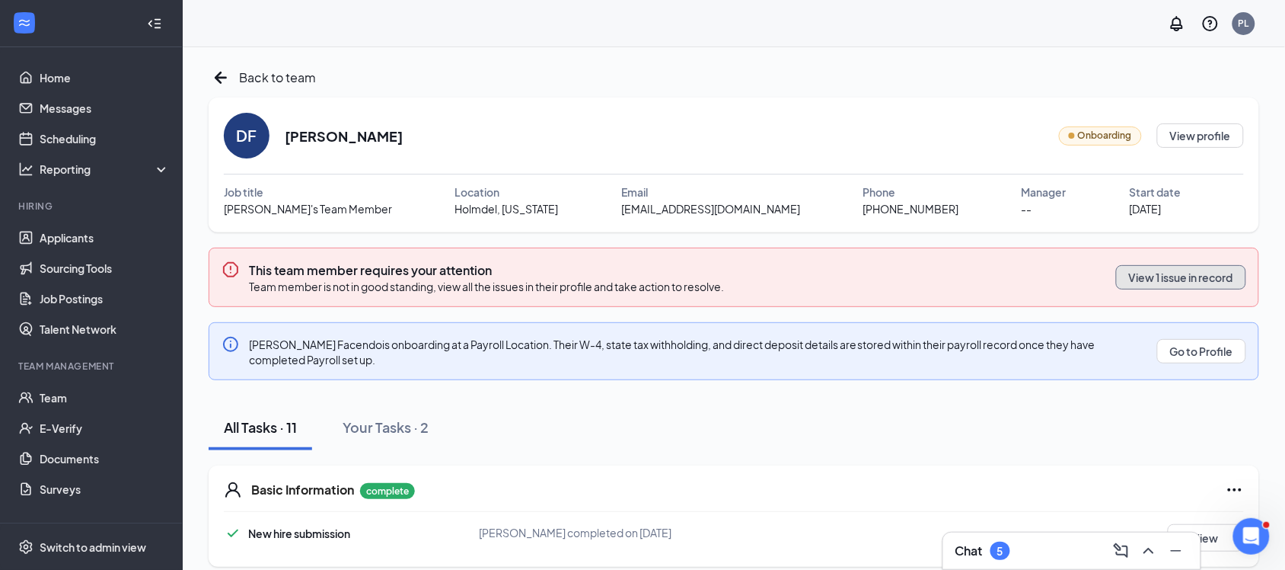
click at [1167, 286] on button "View 1 issue in record" at bounding box center [1181, 277] width 130 height 24
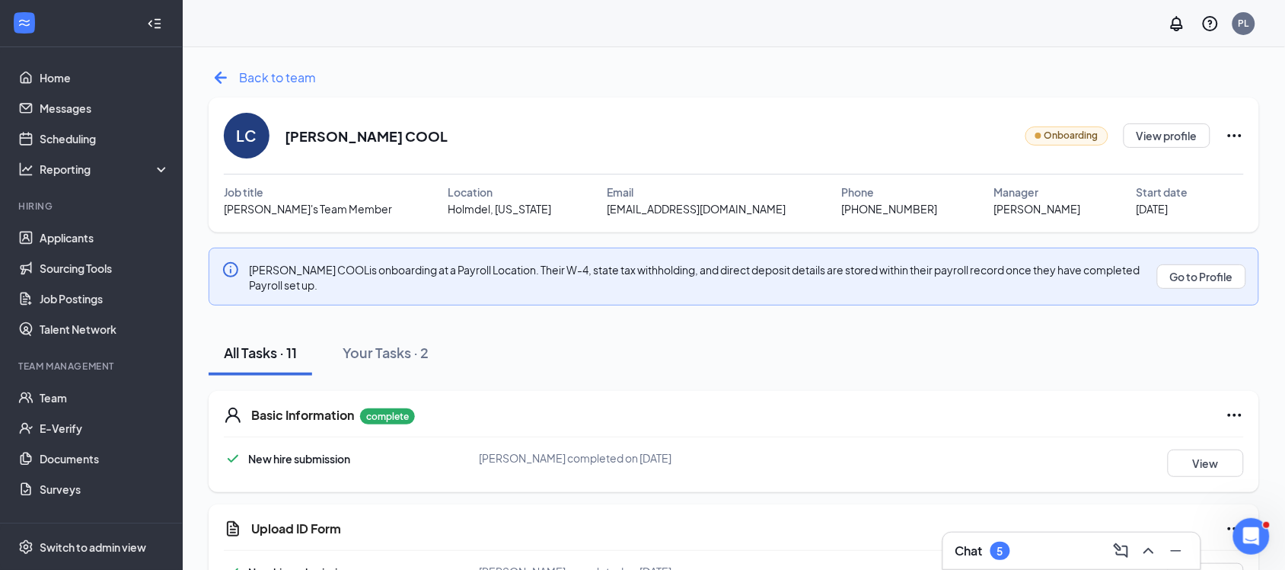
click at [225, 85] on icon "ArrowLeftNew" at bounding box center [221, 77] width 24 height 24
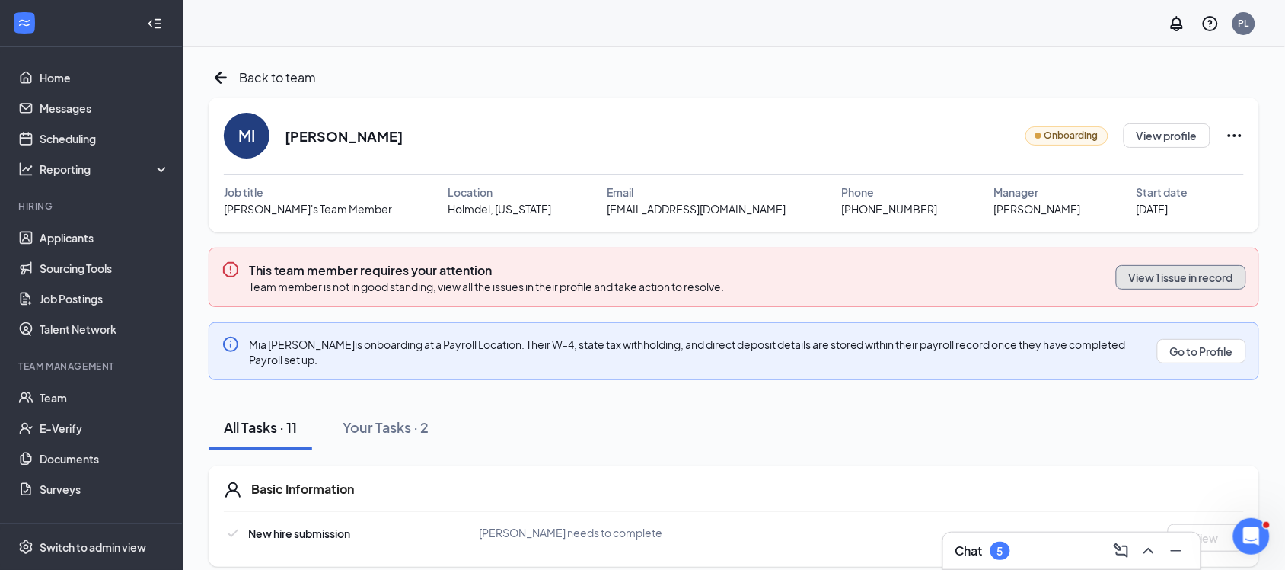
click at [1196, 275] on button "View 1 issue in record" at bounding box center [1181, 277] width 130 height 24
